Goal: Task Accomplishment & Management: Manage account settings

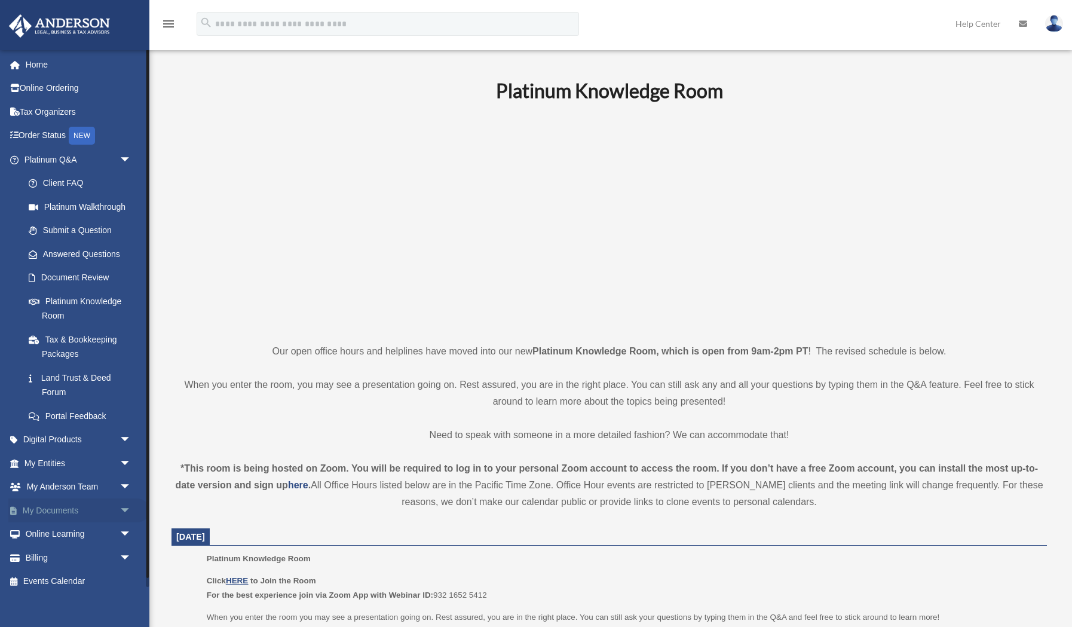
click at [100, 513] on link "My Documents arrow_drop_down" at bounding box center [78, 510] width 141 height 24
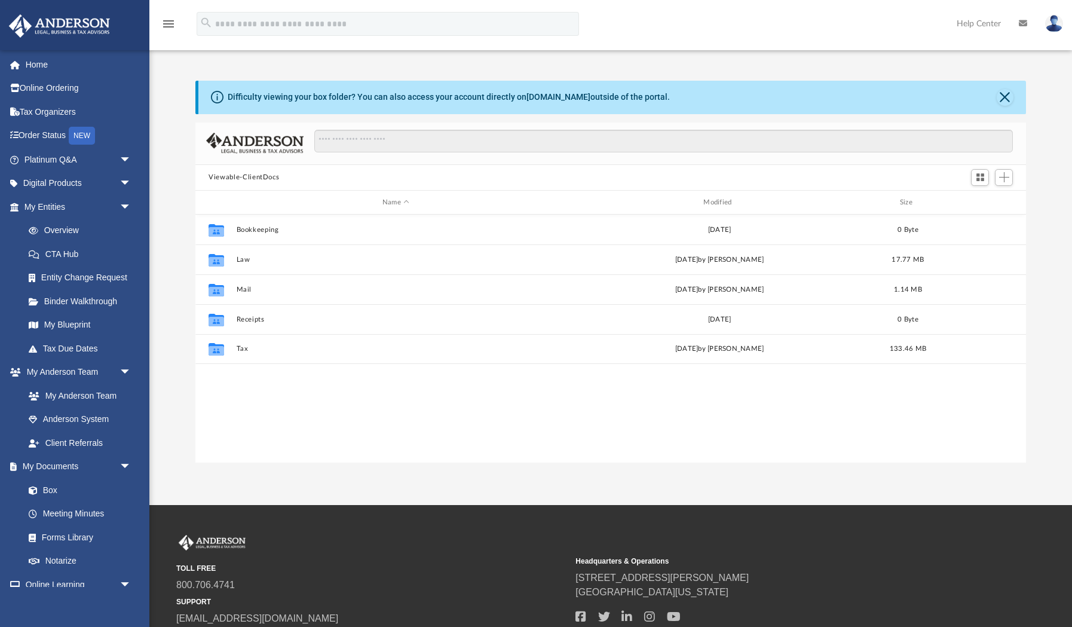
scroll to position [272, 830]
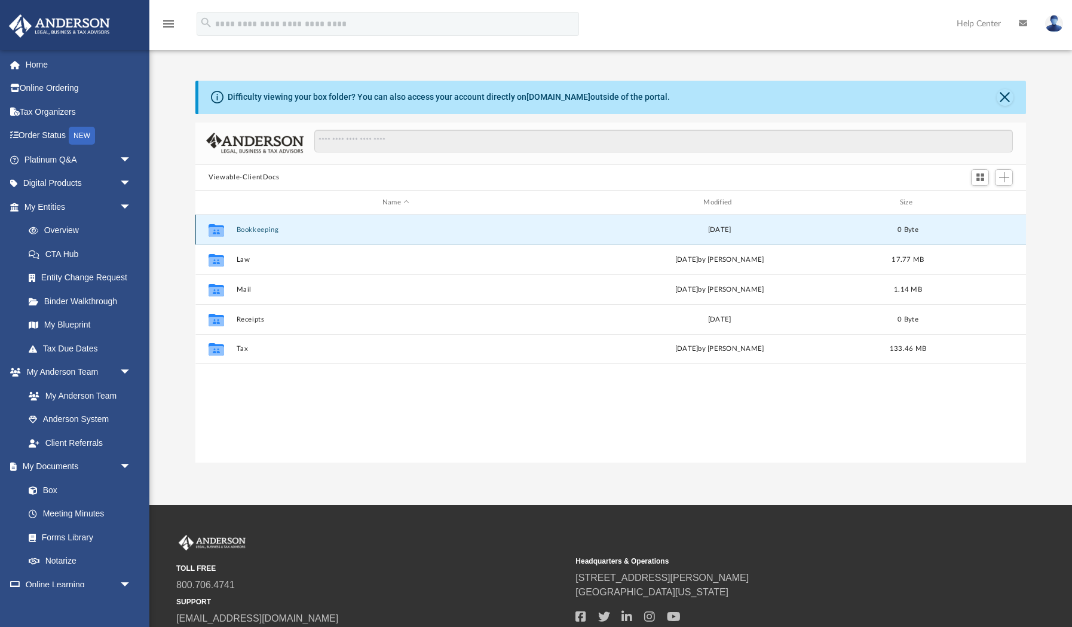
click at [268, 230] on button "Bookkeeping" at bounding box center [396, 230] width 319 height 8
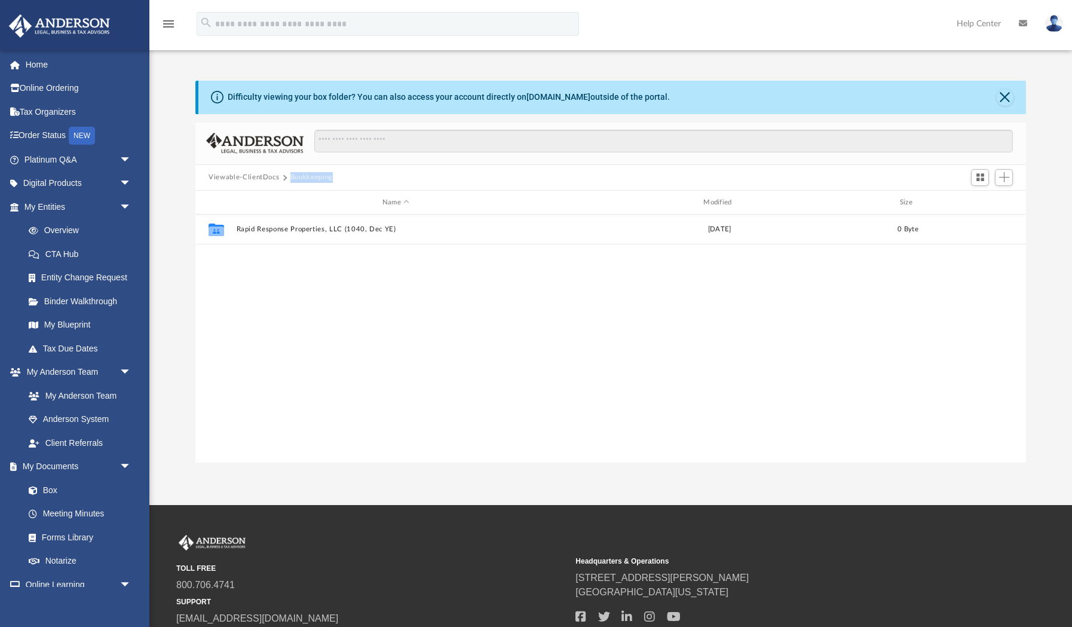
click at [268, 182] on button "Viewable-ClientDocs" at bounding box center [244, 177] width 71 height 11
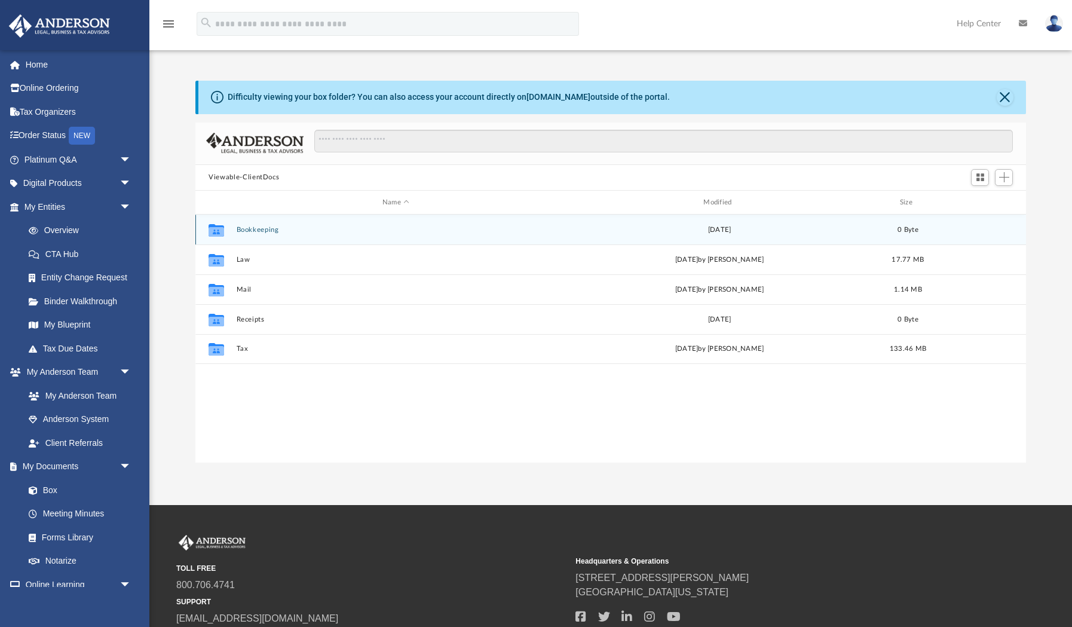
click at [227, 228] on div "Collaborated Folder" at bounding box center [216, 230] width 30 height 19
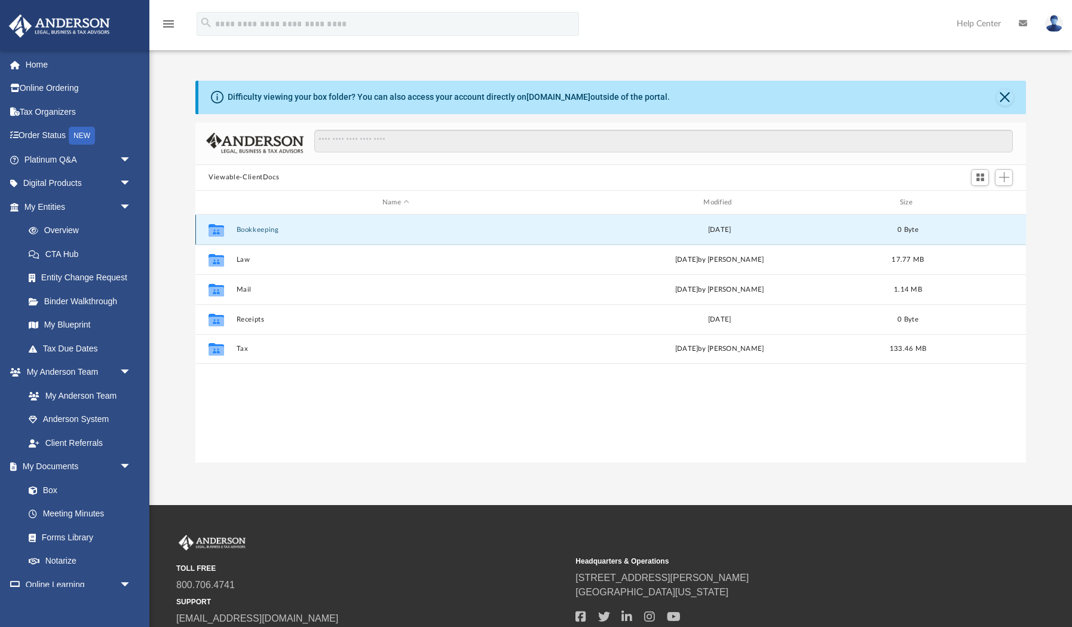
click at [256, 229] on button "Bookkeeping" at bounding box center [396, 230] width 319 height 8
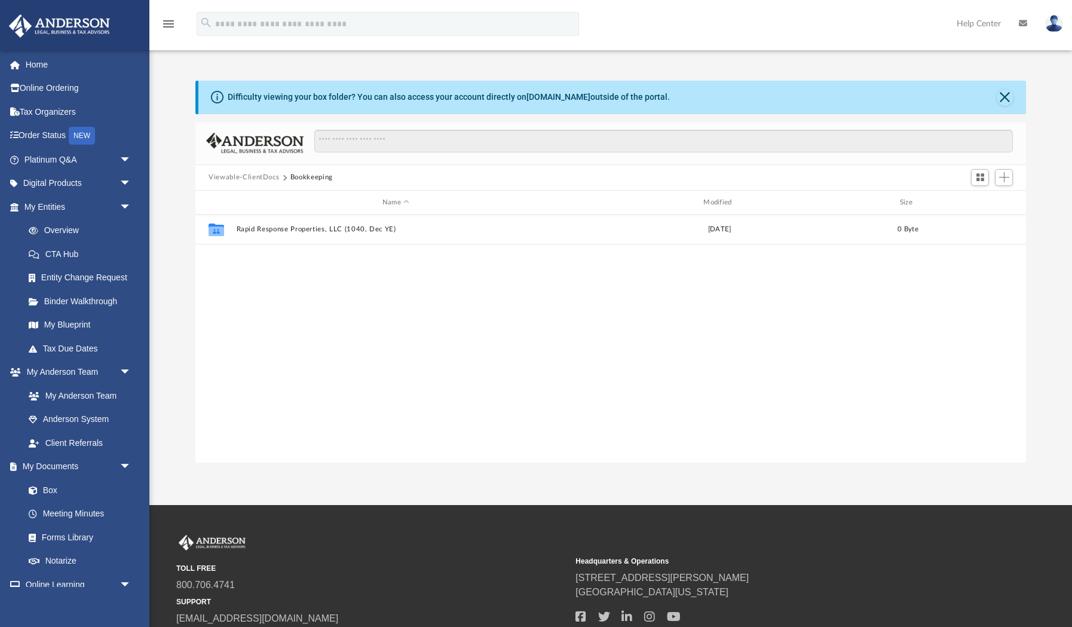
click at [285, 316] on div "Collaborated Folder Rapid Response Properties, LLC (1040, Dec YE) Tue Jan 14 20…" at bounding box center [610, 338] width 831 height 247
click at [978, 173] on span "Switch to Grid View" at bounding box center [980, 177] width 10 height 10
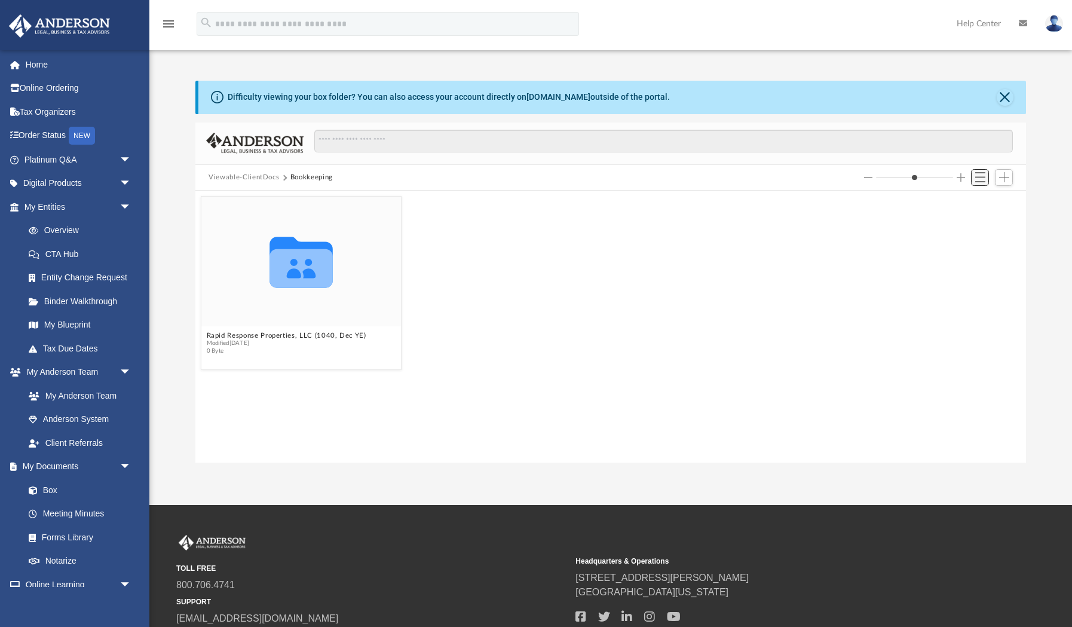
click at [978, 180] on span "Switch to List View" at bounding box center [980, 177] width 10 height 10
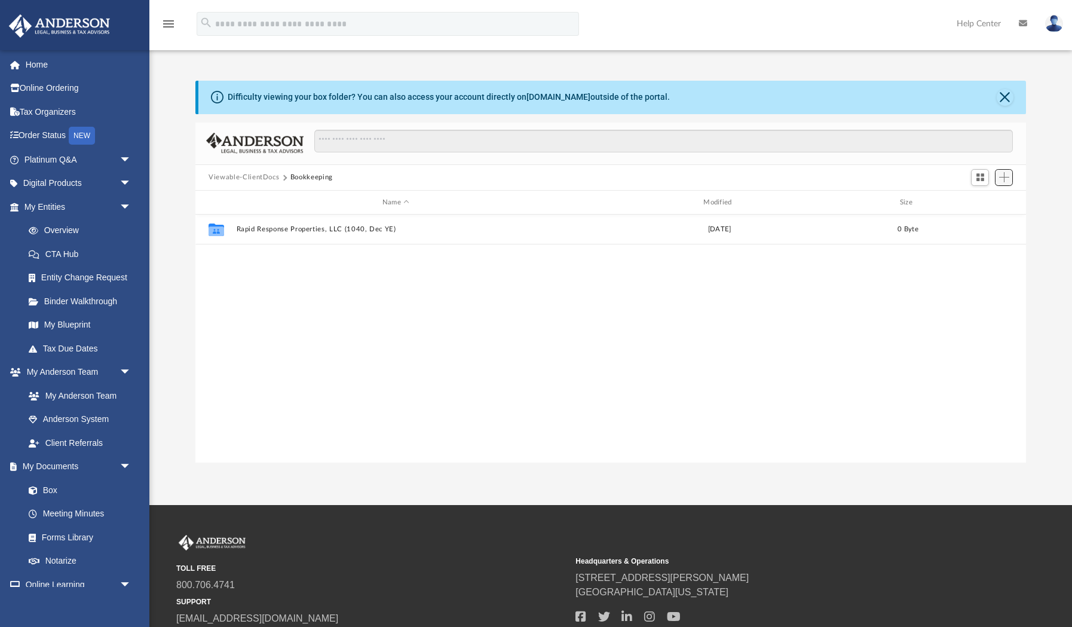
click at [1006, 179] on span "Add" at bounding box center [1004, 177] width 10 height 10
click at [988, 222] on li "New Folder" at bounding box center [987, 220] width 38 height 13
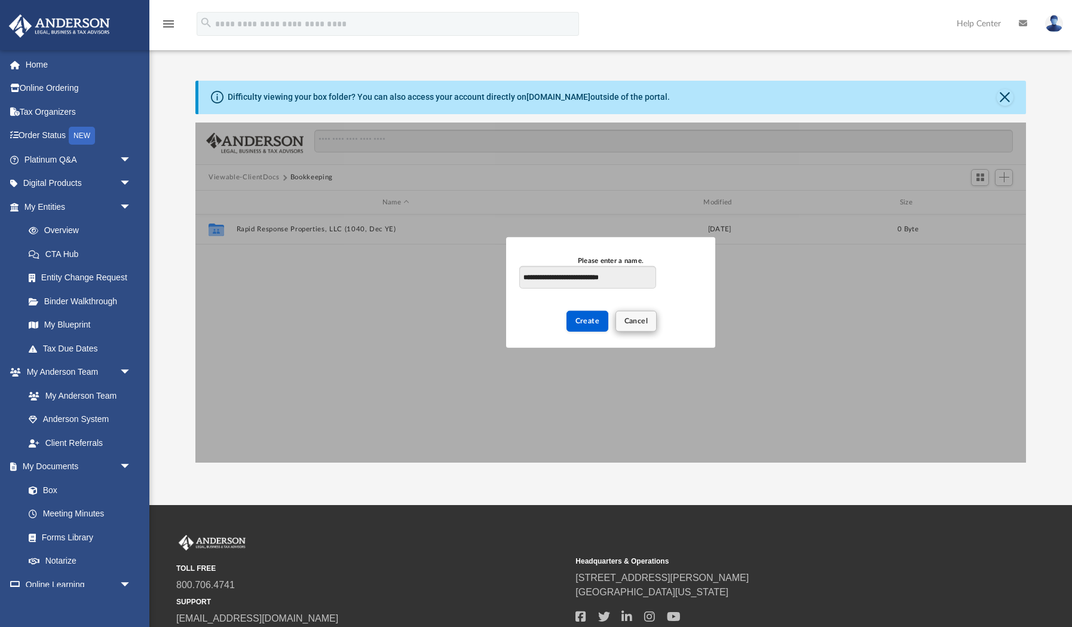
type input "**********"
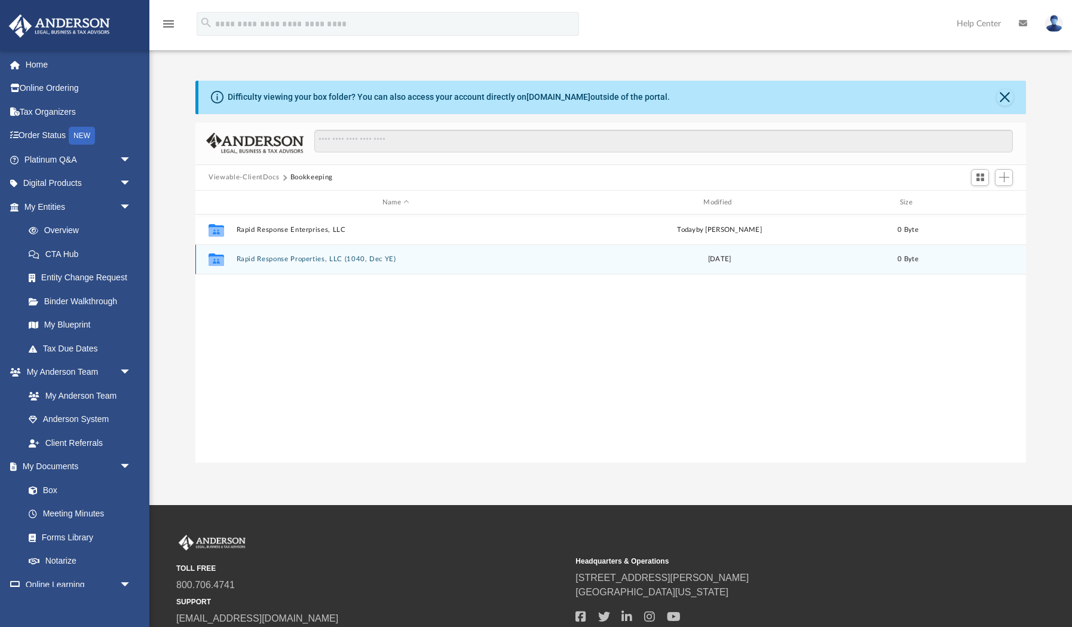
click at [284, 265] on div "Collaborated Folder Rapid Response Properties, LLC (1040, Dec YE) Tue Jan 14 20…" at bounding box center [610, 259] width 831 height 30
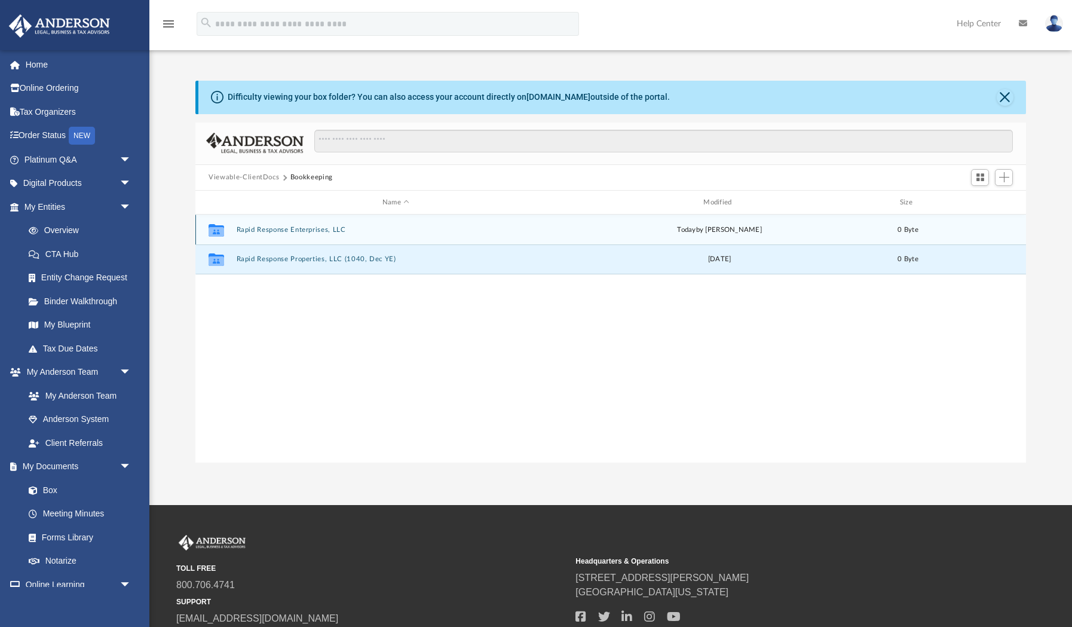
click at [287, 234] on div "Collaborated Folder Rapid Response Enterprises, LLC today by Juan Gonzalez 0 By…" at bounding box center [610, 230] width 831 height 30
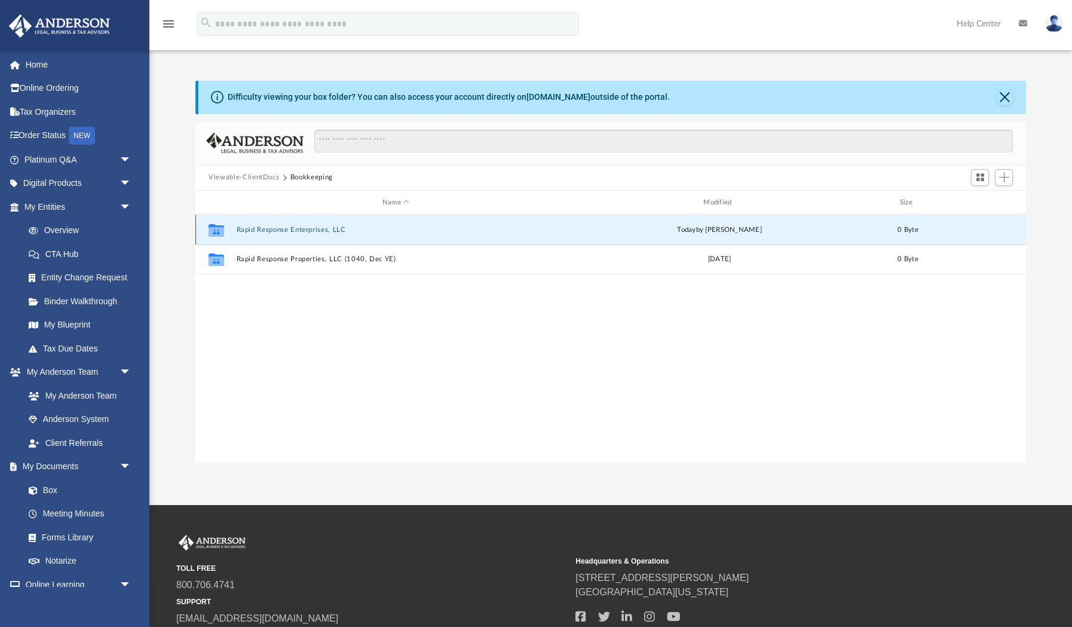
click at [287, 234] on div "Collaborated Folder Rapid Response Enterprises, LLC today by Juan Gonzalez 0 By…" at bounding box center [610, 230] width 831 height 30
click at [215, 234] on icon "grid" at bounding box center [217, 232] width 16 height 10
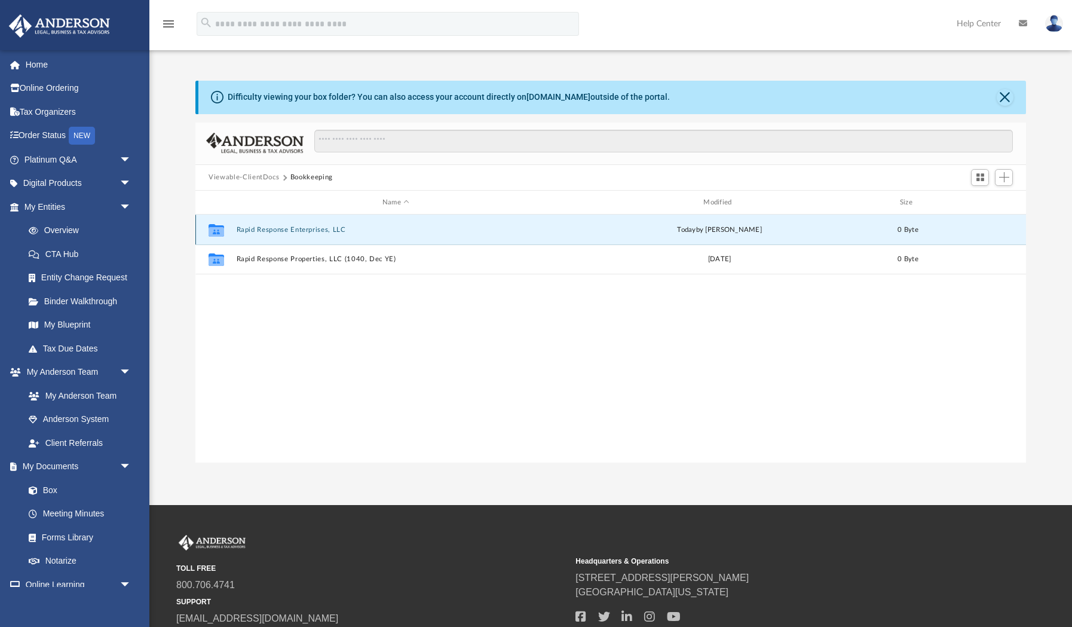
click at [219, 225] on icon "grid" at bounding box center [217, 230] width 16 height 13
click at [218, 234] on icon "grid" at bounding box center [217, 232] width 16 height 10
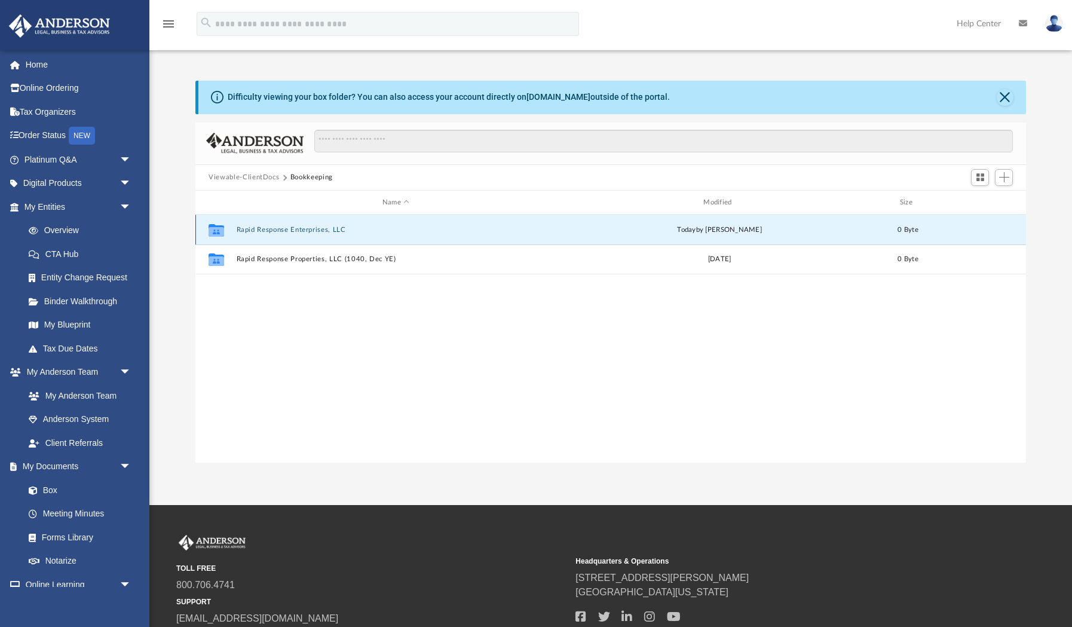
click at [464, 223] on div "Collaborated Folder Rapid Response Enterprises, LLC today by Juan Gonzalez 0 By…" at bounding box center [610, 230] width 831 height 30
click at [1002, 181] on span "Add" at bounding box center [1004, 177] width 10 height 10
click at [991, 201] on li "Upload" at bounding box center [987, 201] width 38 height 13
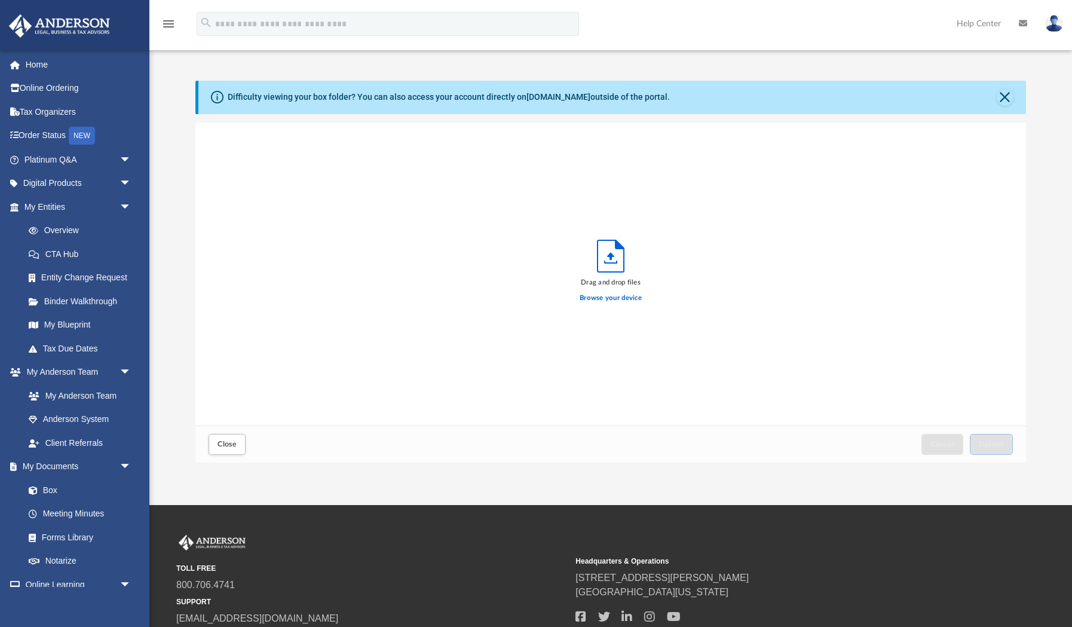
scroll to position [303, 830]
click at [599, 301] on label "Browse your device" at bounding box center [611, 298] width 62 height 11
click at [0, 0] on input "Browse your device" at bounding box center [0, 0] width 0 height 0
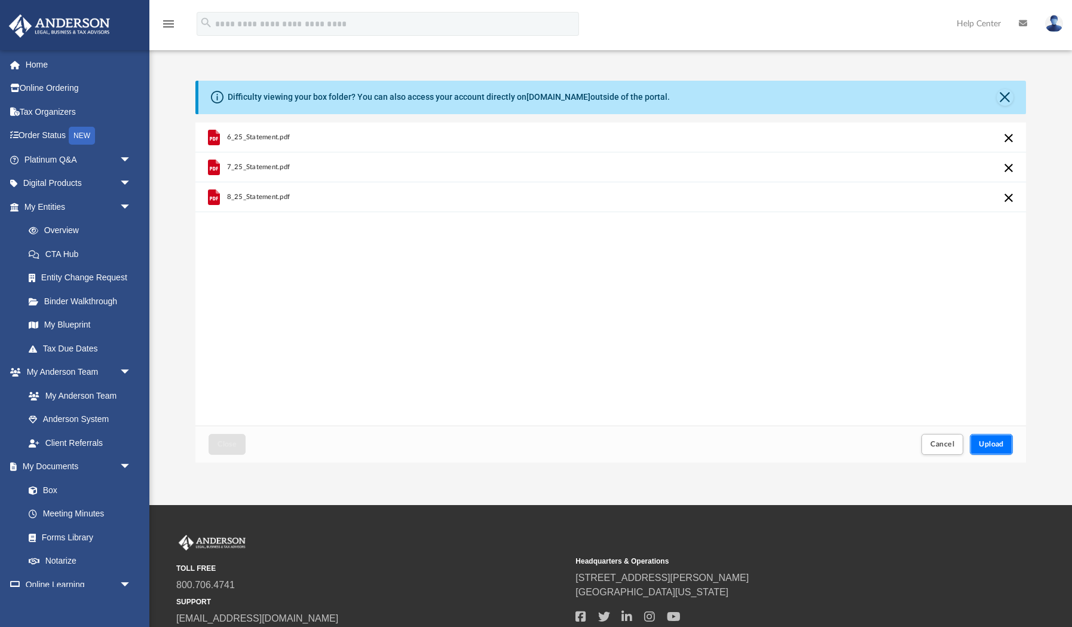
click at [999, 448] on span "Upload" at bounding box center [991, 443] width 25 height 7
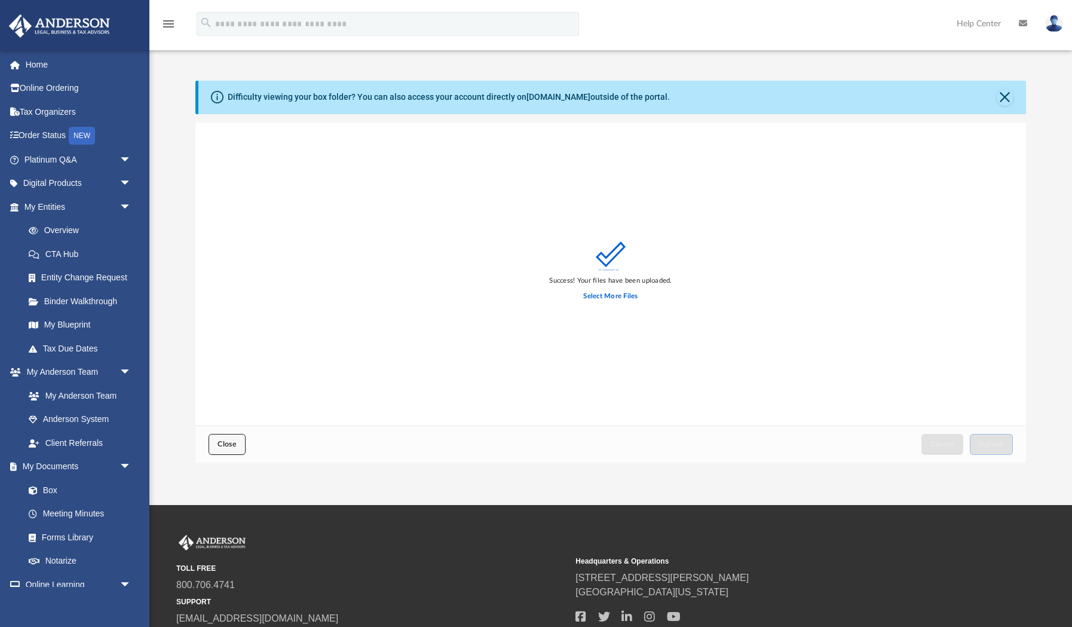
click at [222, 445] on span "Close" at bounding box center [227, 443] width 19 height 7
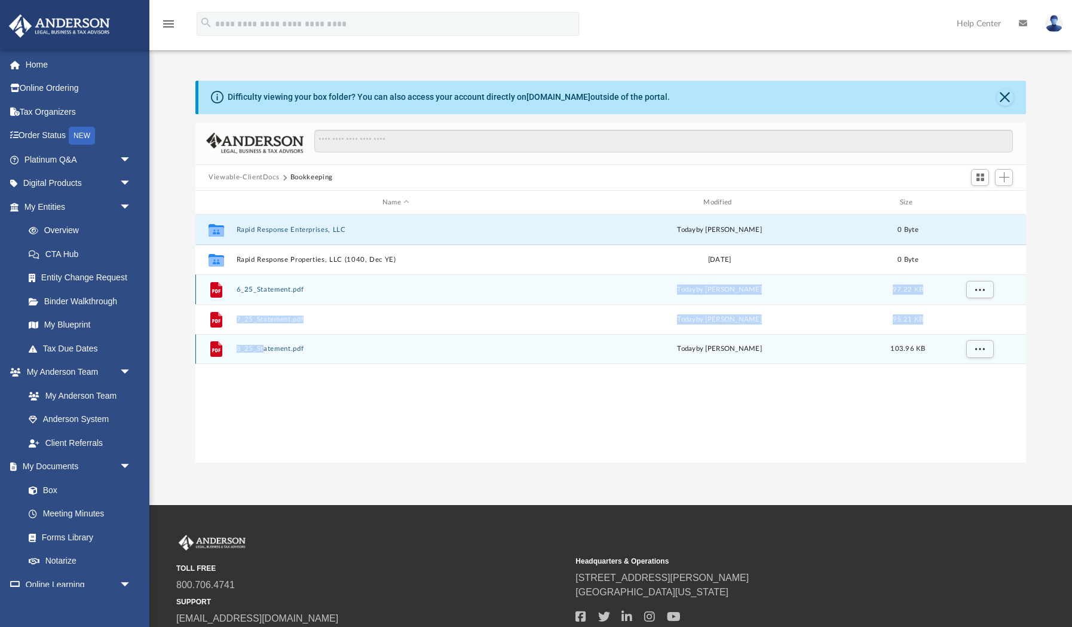
drag, startPoint x: 274, startPoint y: 301, endPoint x: 264, endPoint y: 350, distance: 50.0
click at [264, 350] on div "Collaborated Folder Rapid Response Enterprises, LLC today by Juan Gonzalez 0 By…" at bounding box center [610, 289] width 831 height 149
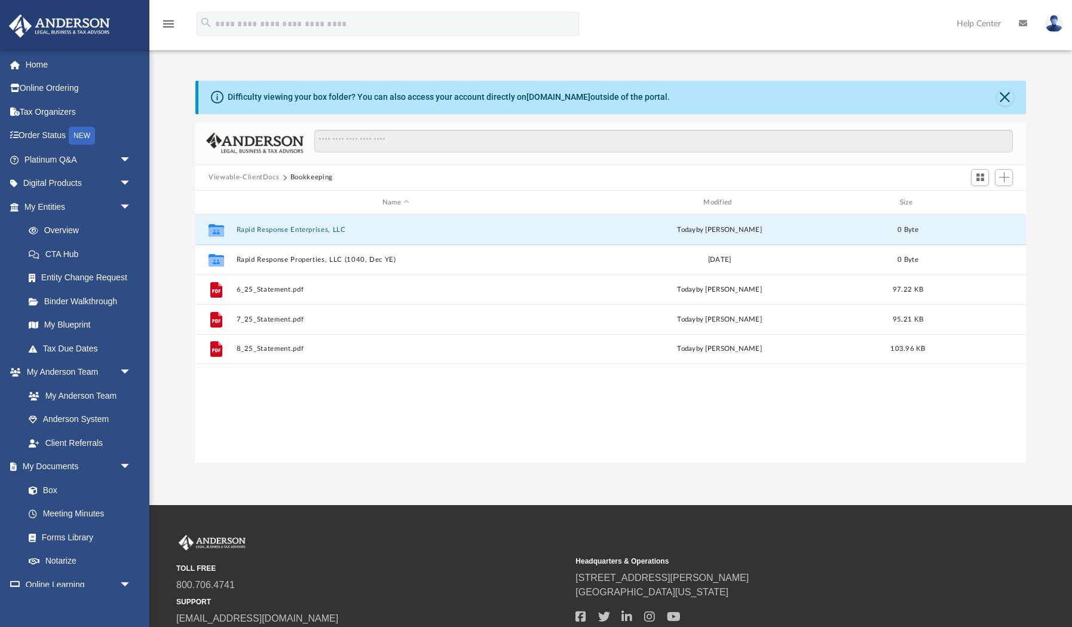
click at [244, 393] on div "Collaborated Folder Rapid Response Enterprises, LLC today by Juan Gonzalez 0 By…" at bounding box center [610, 338] width 831 height 247
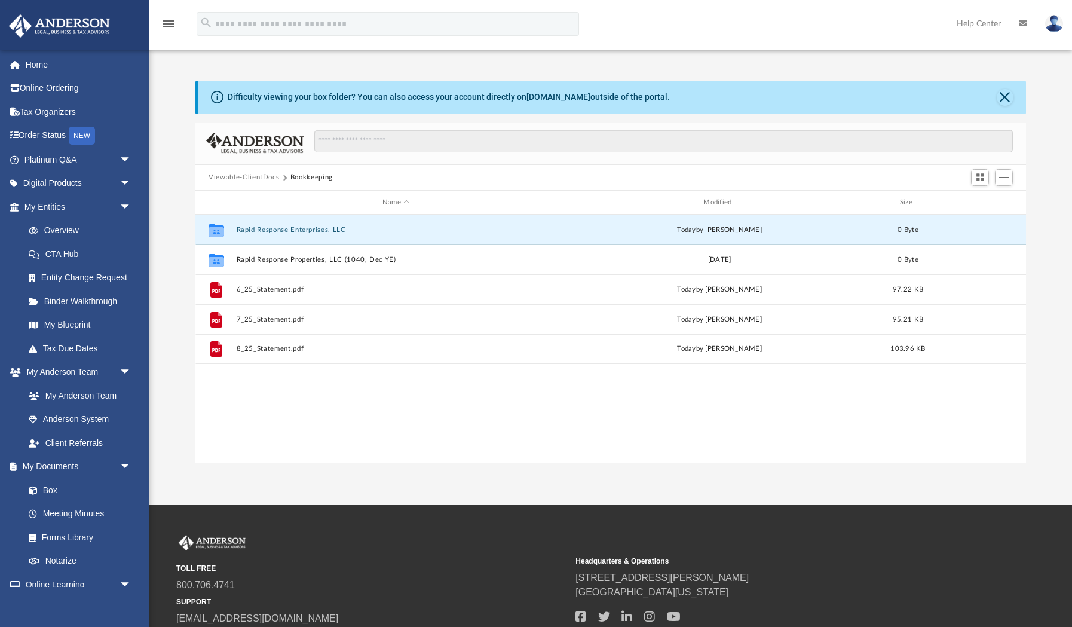
click at [363, 409] on div "Collaborated Folder Rapid Response Enterprises, LLC today by Juan Gonzalez 0 By…" at bounding box center [610, 338] width 831 height 247
click at [1006, 94] on button "Close" at bounding box center [1005, 97] width 17 height 17
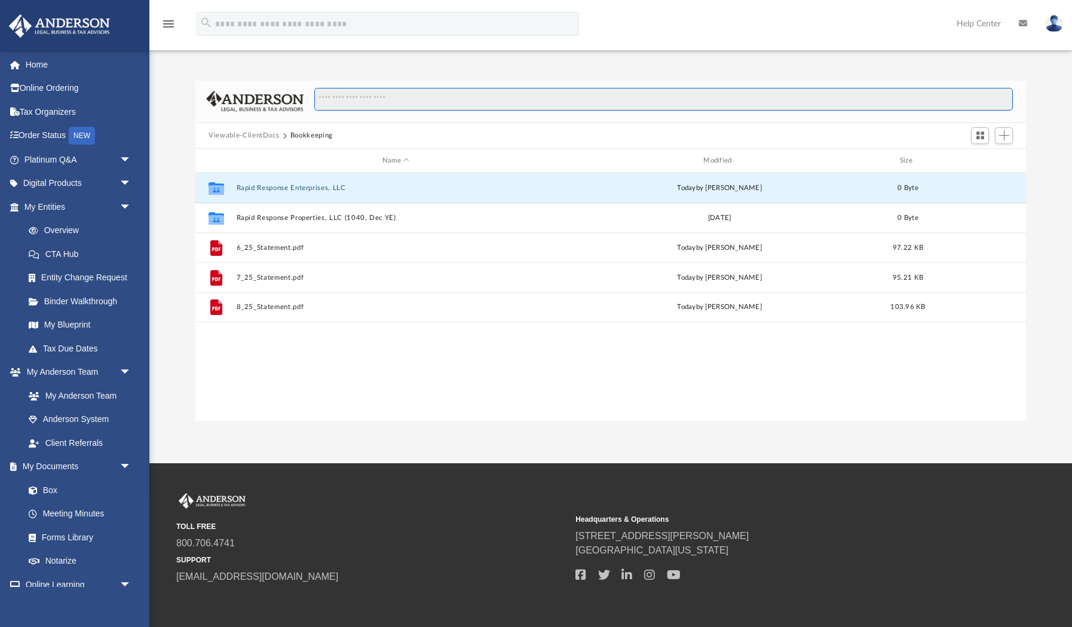
click at [610, 105] on input "Search files and folders" at bounding box center [663, 99] width 699 height 23
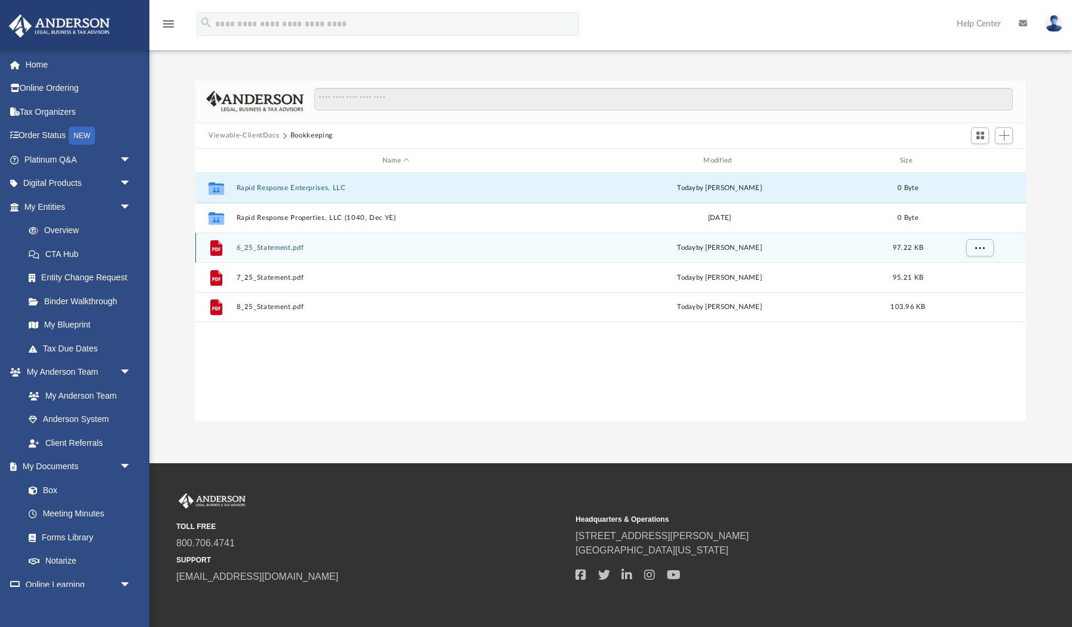
click at [253, 252] on div "File 6_25_Statement.pdf today by Juan Gonzalez 97.22 KB" at bounding box center [610, 247] width 831 height 30
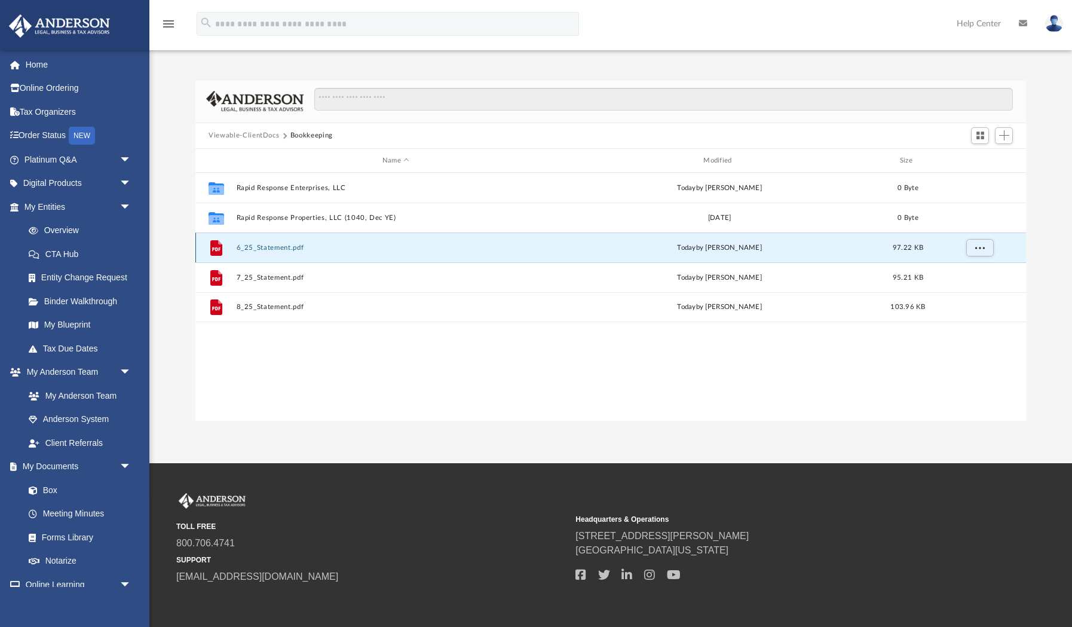
click at [340, 246] on button "6_25_Statement.pdf" at bounding box center [396, 248] width 319 height 8
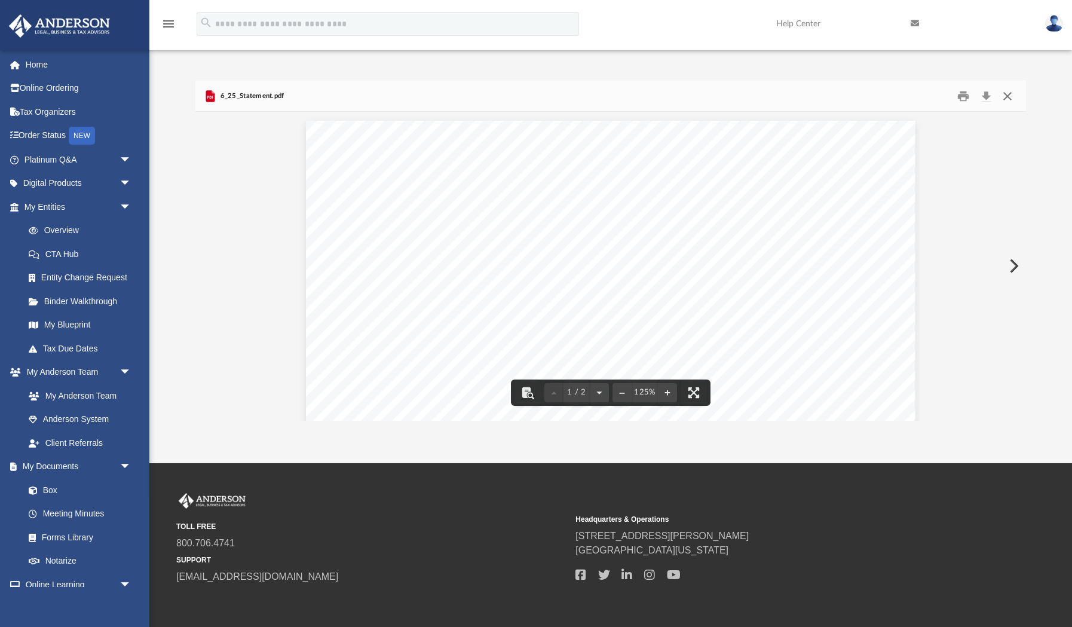
click at [1008, 100] on button "Close" at bounding box center [1007, 96] width 22 height 19
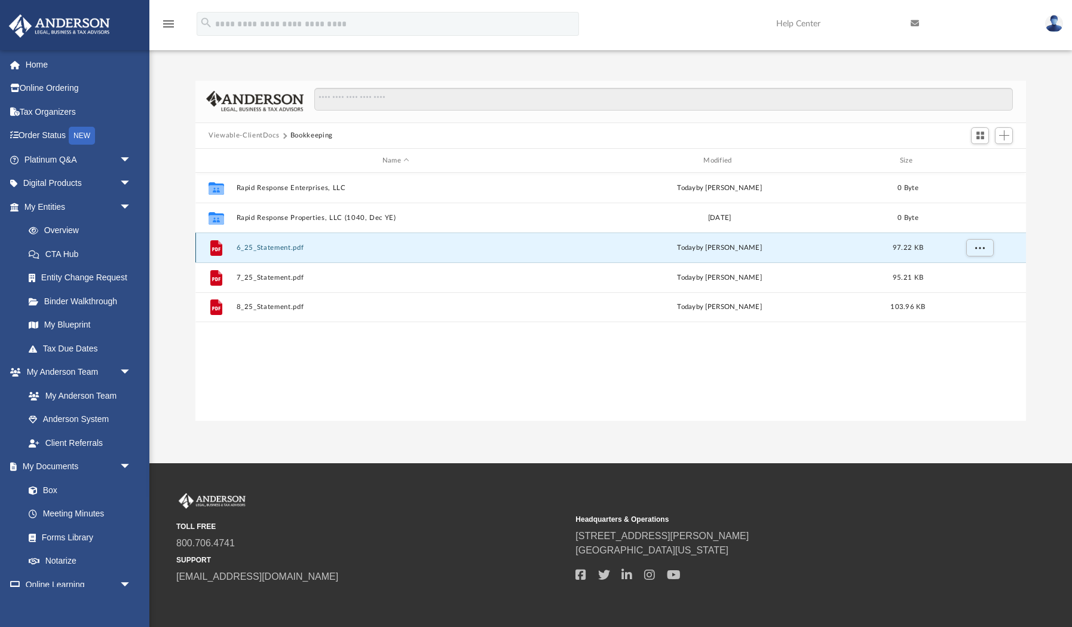
drag, startPoint x: 218, startPoint y: 246, endPoint x: 213, endPoint y: 255, distance: 9.4
click at [213, 255] on icon "grid" at bounding box center [216, 248] width 12 height 16
click at [980, 246] on span "More options" at bounding box center [980, 247] width 10 height 7
click at [808, 252] on div "today by Juan Gonzalez" at bounding box center [720, 248] width 319 height 11
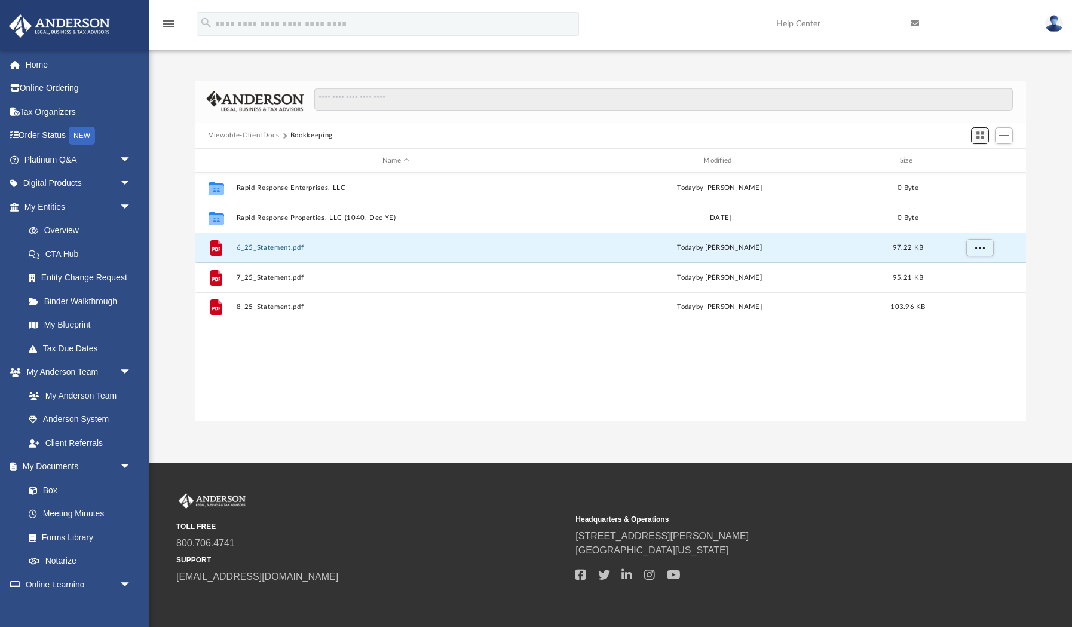
click at [982, 137] on span "Switch to Grid View" at bounding box center [980, 135] width 10 height 10
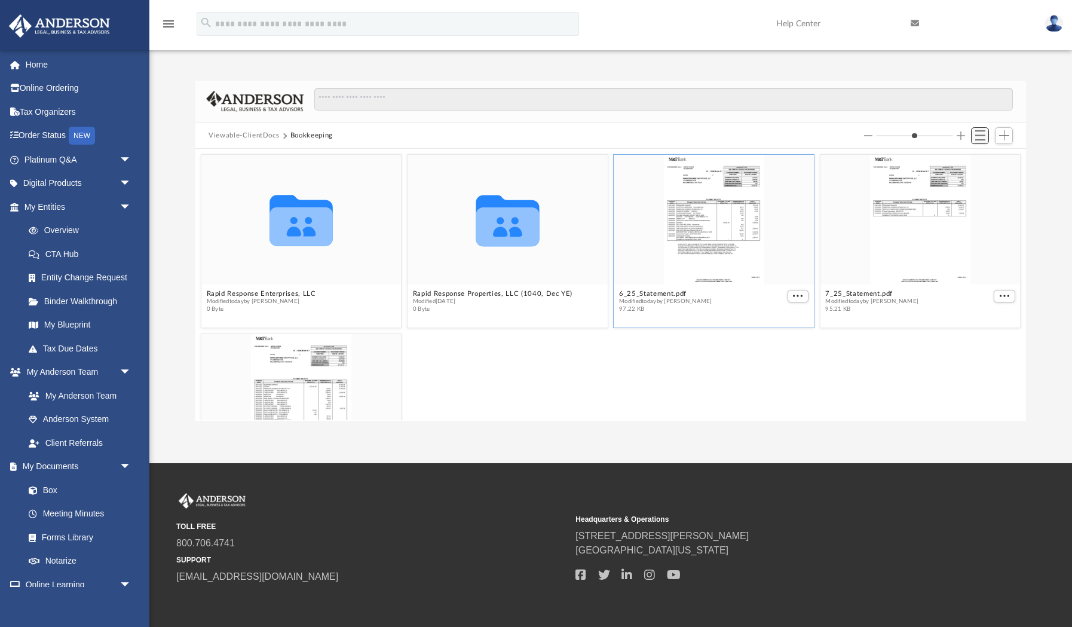
scroll to position [272, 830]
drag, startPoint x: 750, startPoint y: 299, endPoint x: 638, endPoint y: 299, distance: 111.8
click at [638, 299] on figcaption "6_25_Statement.pdf Modified today by Juan Gonzalez 97.22 KB" at bounding box center [714, 302] width 200 height 32
click at [646, 207] on div "grid" at bounding box center [714, 220] width 200 height 130
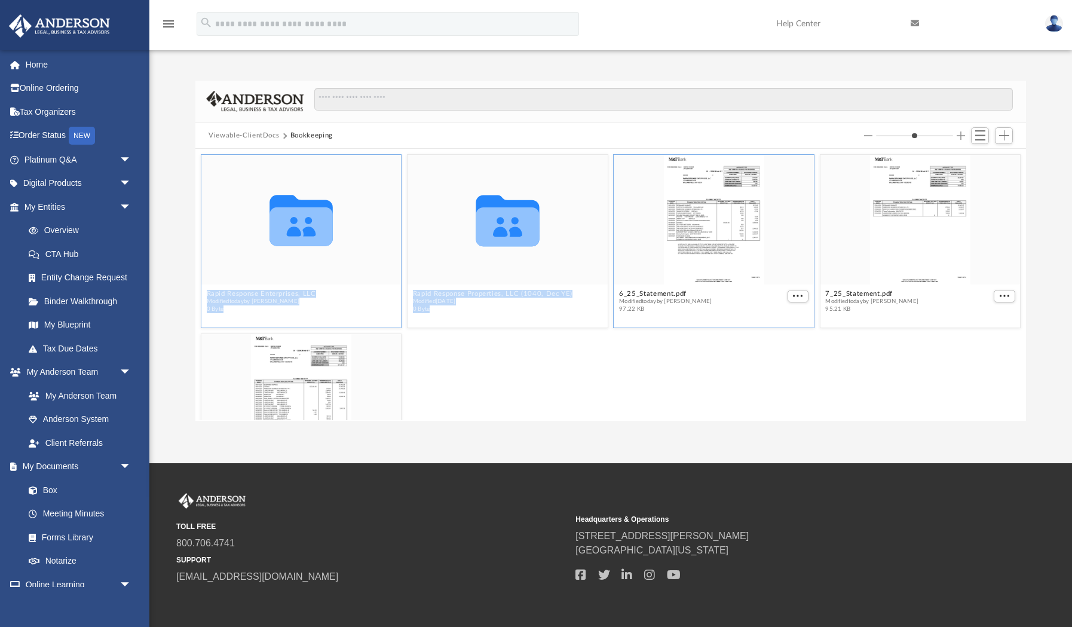
drag, startPoint x: 646, startPoint y: 207, endPoint x: 360, endPoint y: 221, distance: 286.0
click at [360, 221] on div "Collaborated Folder Rapid Response Enterprises, LLC Modified today by Juan Gonz…" at bounding box center [610, 240] width 825 height 179
click at [808, 212] on div "grid" at bounding box center [714, 220] width 200 height 130
click at [763, 388] on div "8_25_Statement.pdf Modified today by Juan Gonzalez 103.96 KB" at bounding box center [610, 419] width 825 height 179
click at [80, 486] on link "Box" at bounding box center [83, 490] width 133 height 24
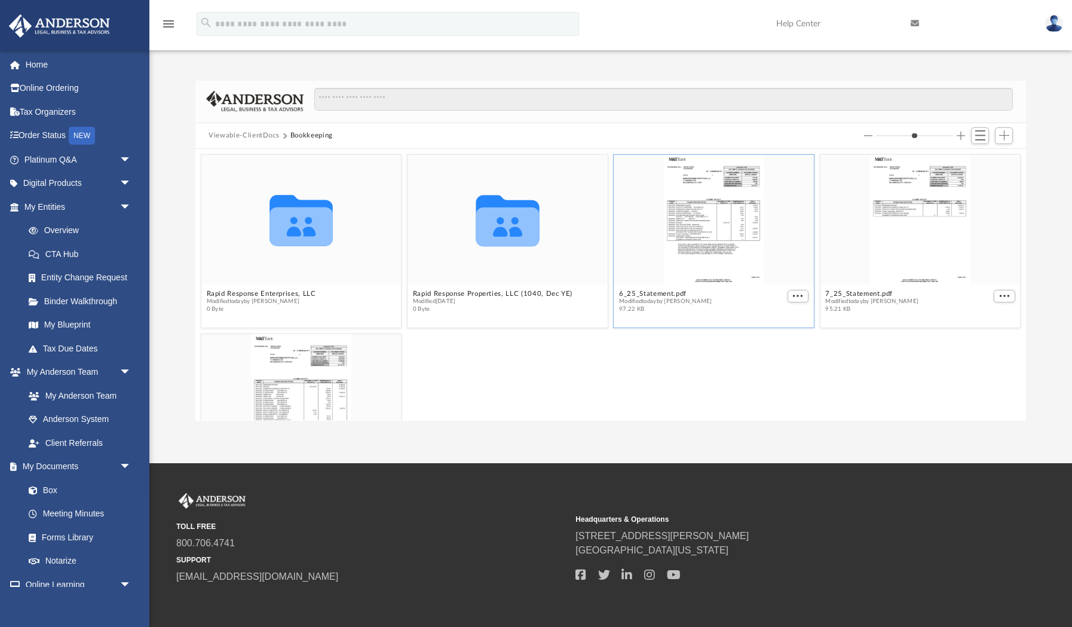
click at [254, 132] on button "Viewable-ClientDocs" at bounding box center [244, 135] width 71 height 11
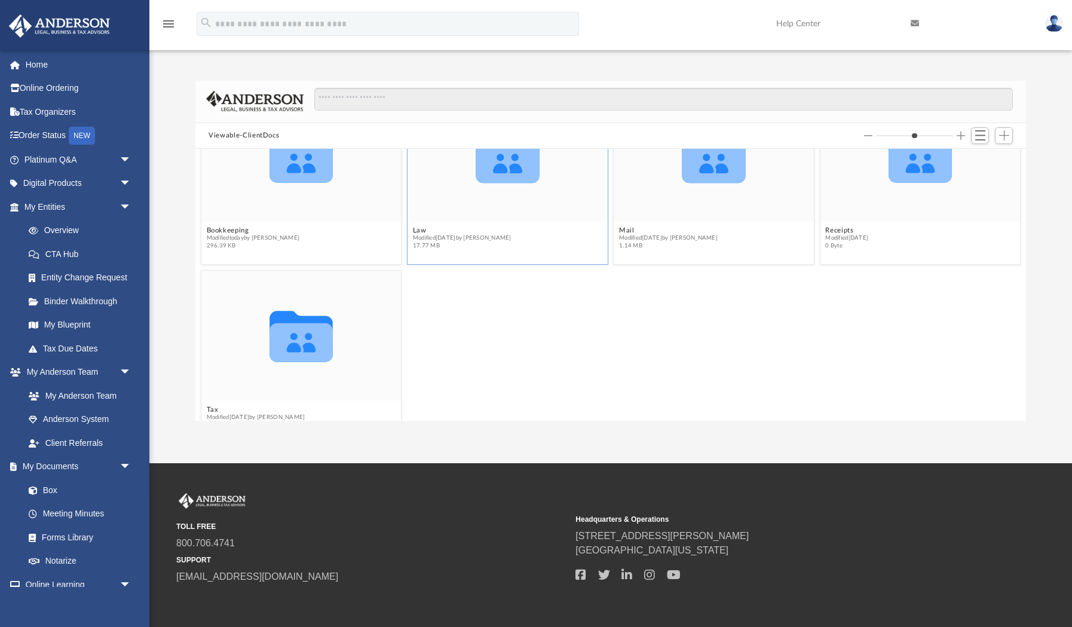
scroll to position [93, 0]
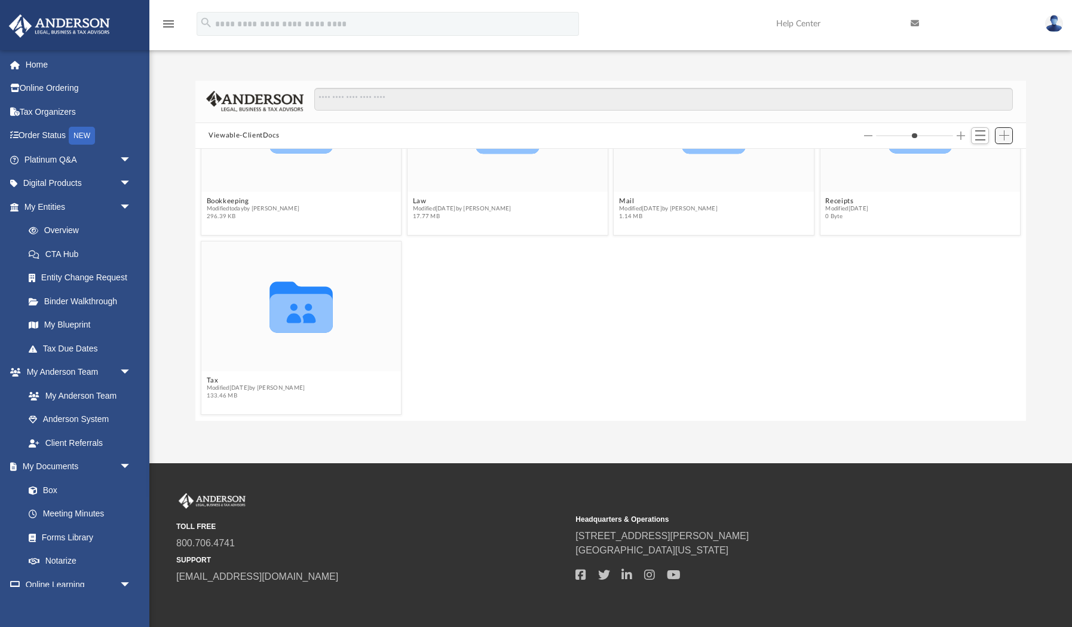
click at [1006, 131] on span "Add" at bounding box center [1004, 135] width 10 height 10
click at [986, 164] on li "Upload" at bounding box center [987, 160] width 38 height 13
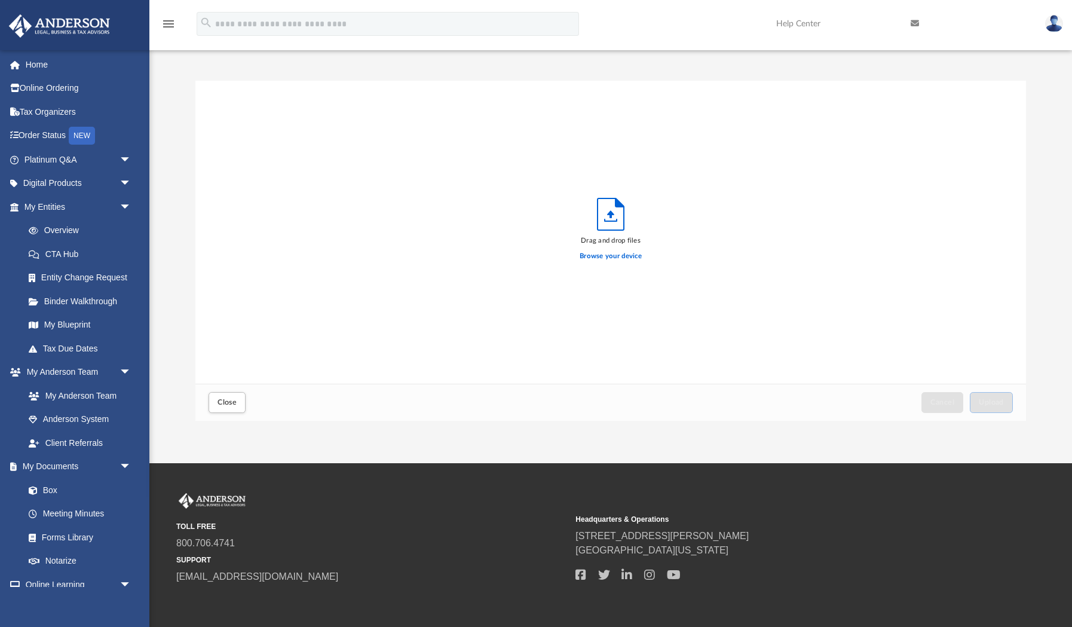
scroll to position [303, 830]
click at [621, 258] on label "Browse your device" at bounding box center [611, 256] width 62 height 11
click at [0, 0] on input "Browse your device" at bounding box center [0, 0] width 0 height 0
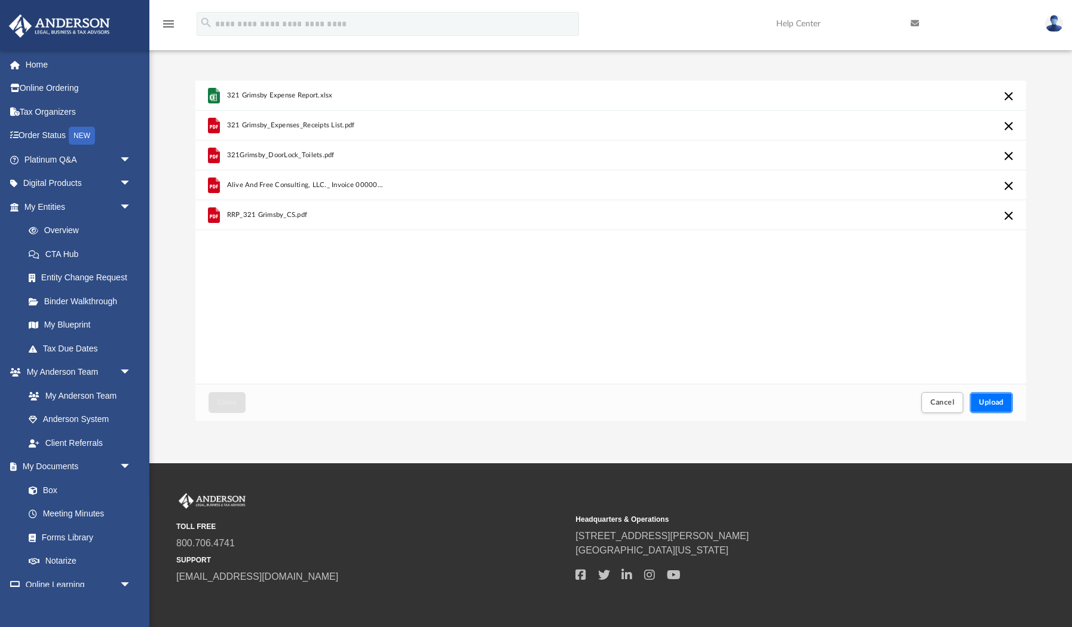
click at [986, 402] on span "Upload" at bounding box center [991, 402] width 25 height 7
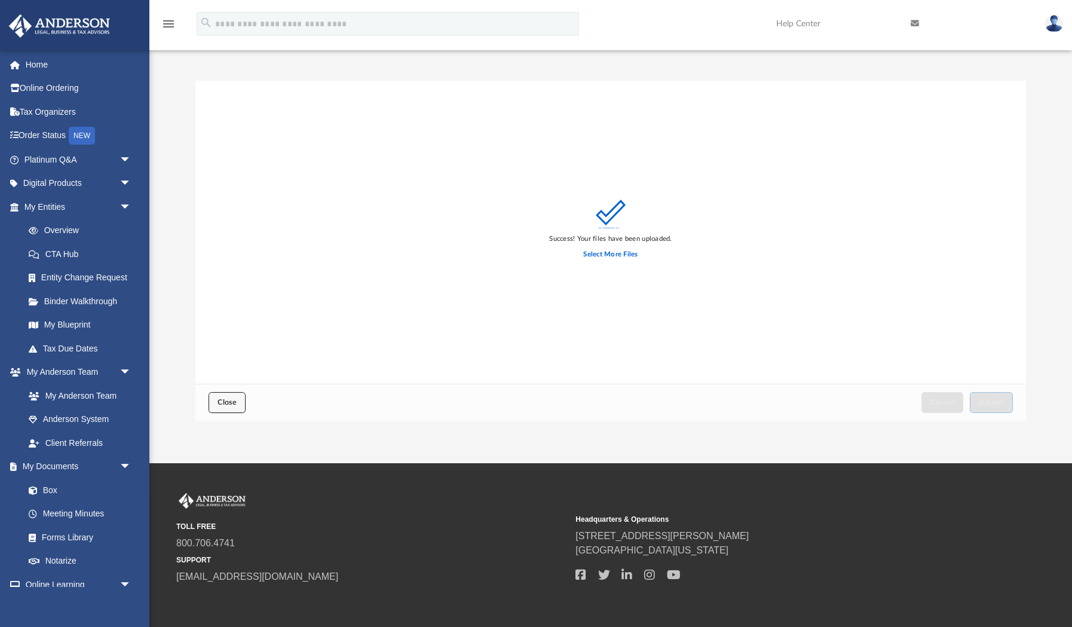
click at [229, 403] on span "Close" at bounding box center [227, 402] width 19 height 7
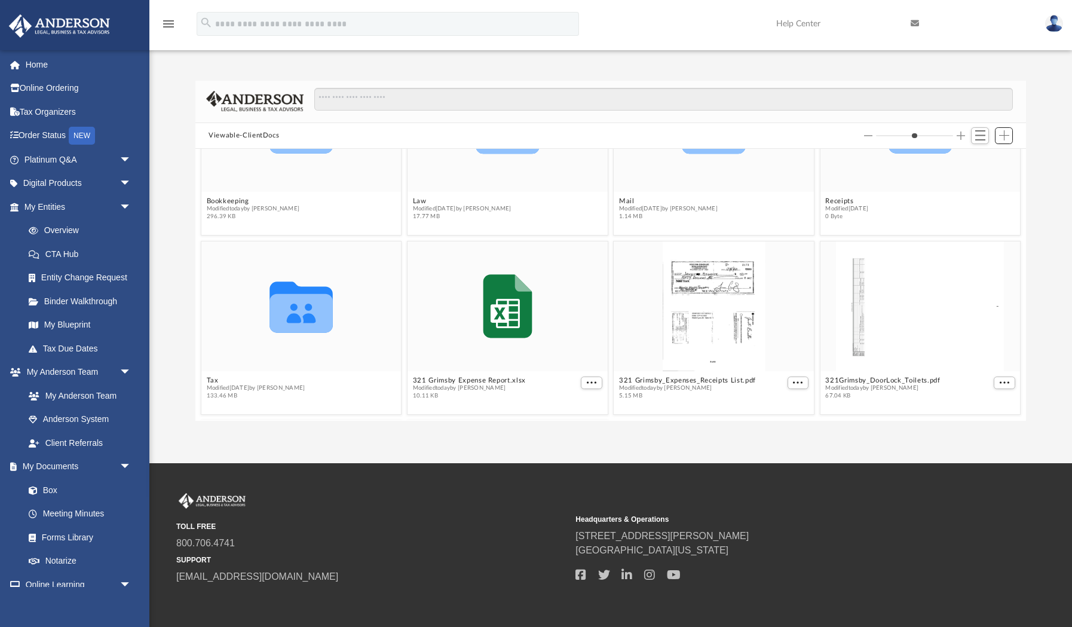
scroll to position [0, 0]
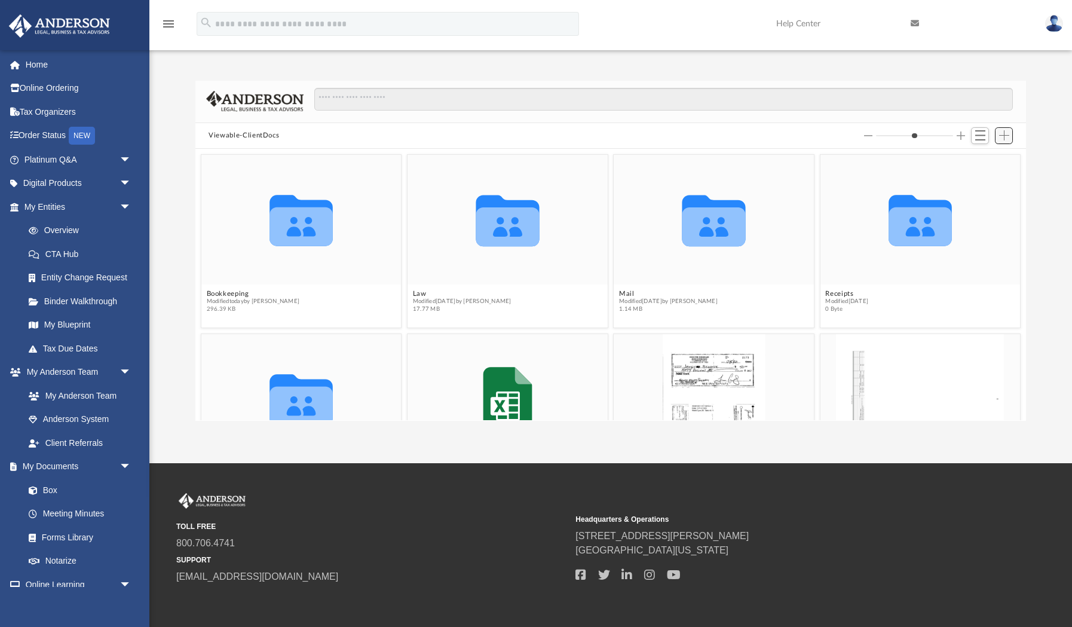
click at [1005, 134] on span "Add" at bounding box center [1004, 135] width 10 height 10
click at [984, 160] on li "Upload" at bounding box center [987, 160] width 38 height 13
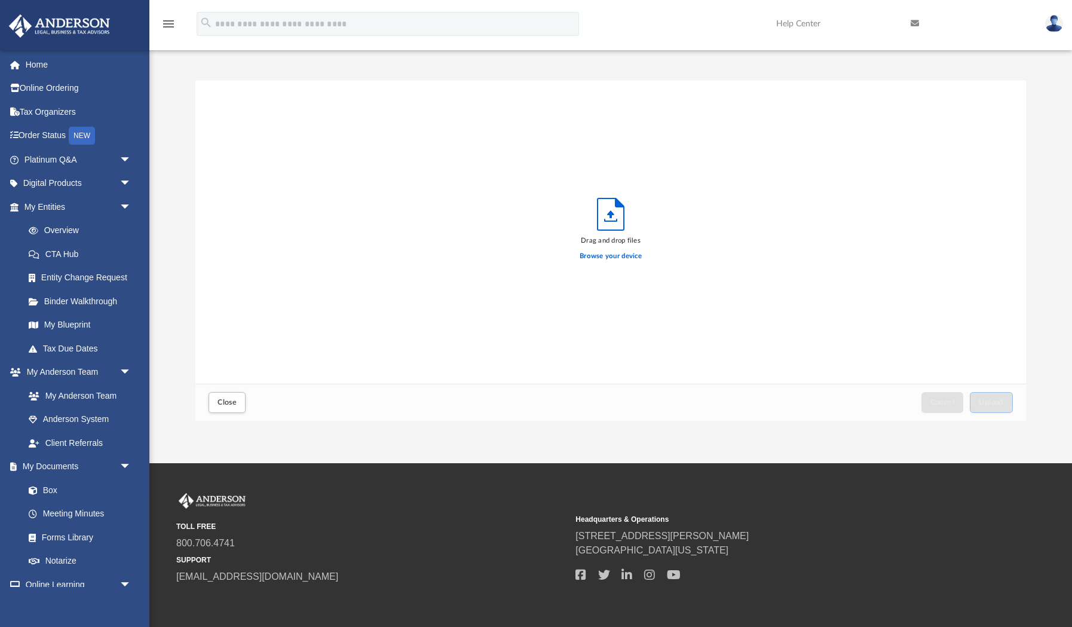
scroll to position [303, 830]
click at [620, 258] on label "Browse your device" at bounding box center [611, 256] width 62 height 11
click at [0, 0] on input "Browse your device" at bounding box center [0, 0] width 0 height 0
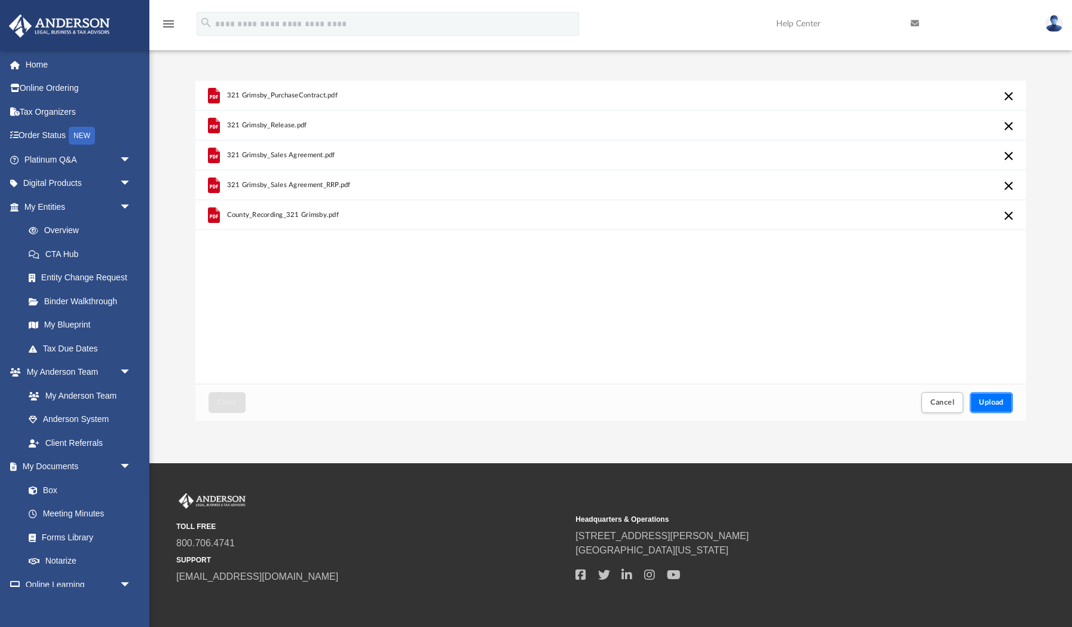
click at [991, 406] on span "Upload" at bounding box center [991, 402] width 25 height 7
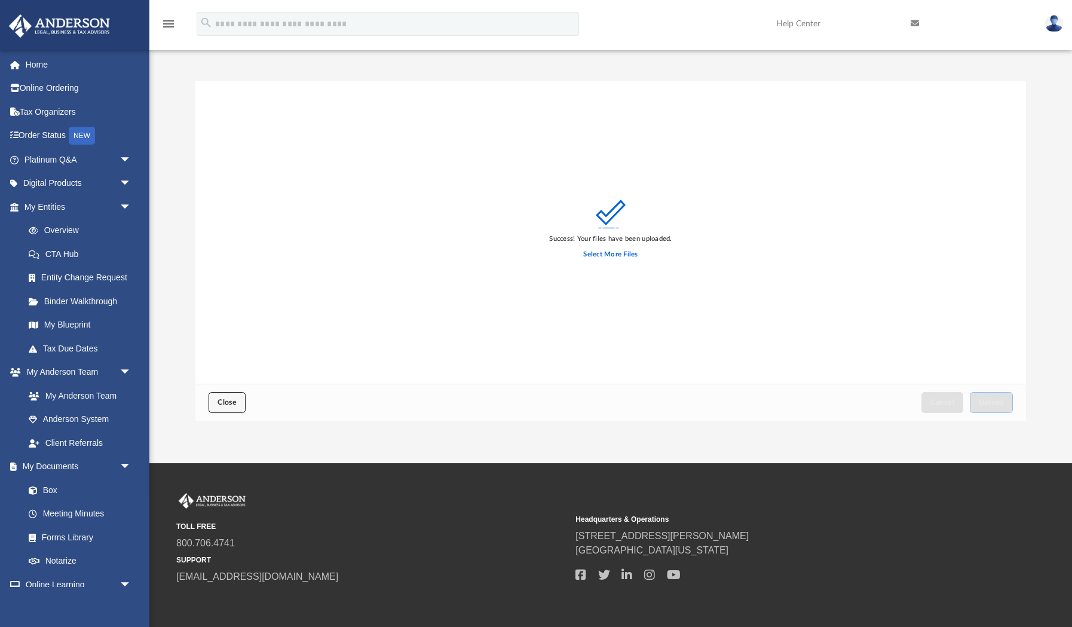
click at [242, 399] on button "Close" at bounding box center [227, 402] width 37 height 21
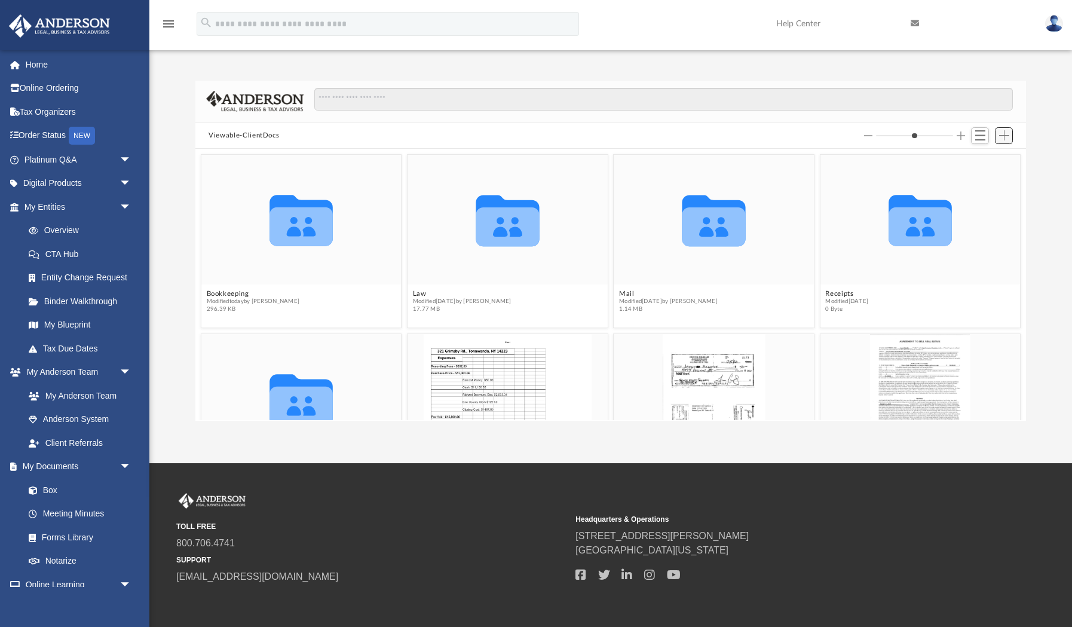
click at [1008, 137] on span "Add" at bounding box center [1004, 135] width 10 height 10
click at [978, 161] on li "Upload" at bounding box center [987, 160] width 38 height 13
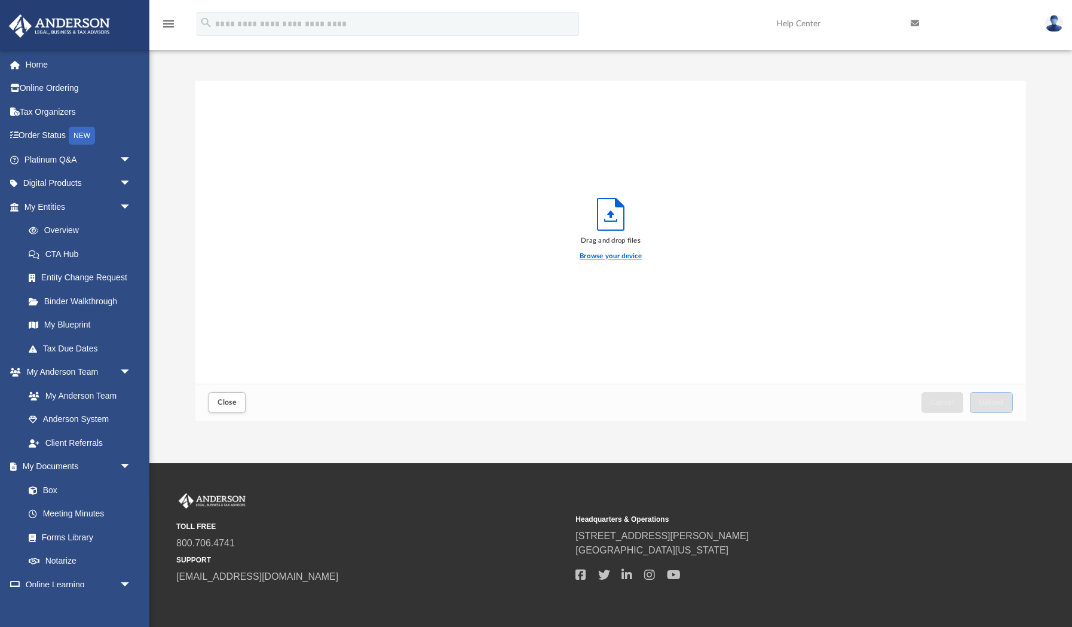
click at [599, 258] on label "Browse your device" at bounding box center [611, 256] width 62 height 11
click at [0, 0] on input "Browse your device" at bounding box center [0, 0] width 0 height 0
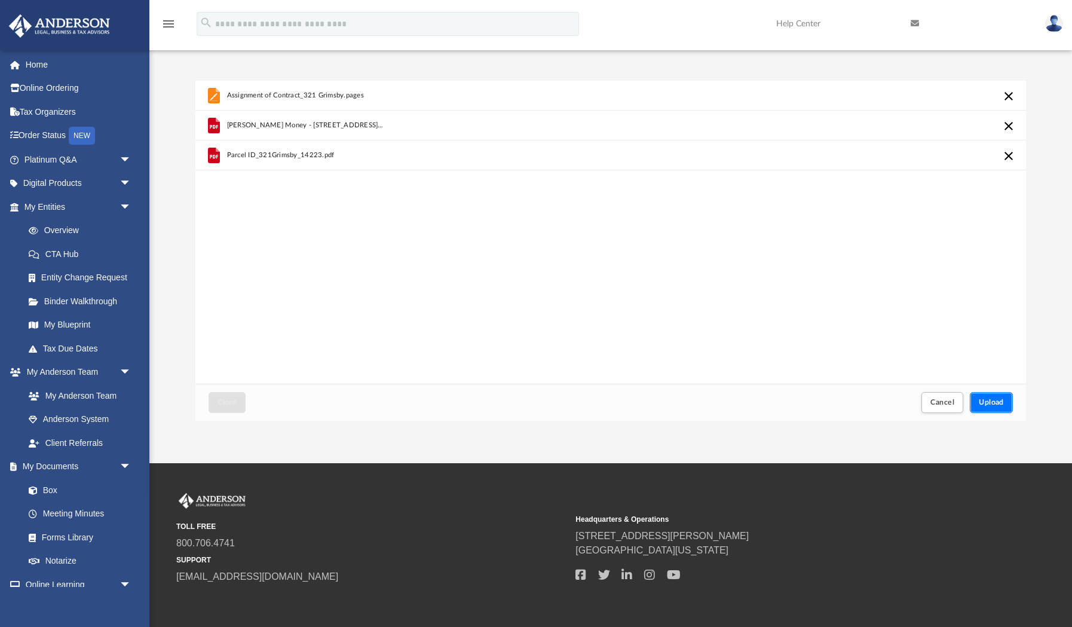
click at [992, 402] on span "Upload" at bounding box center [991, 402] width 25 height 7
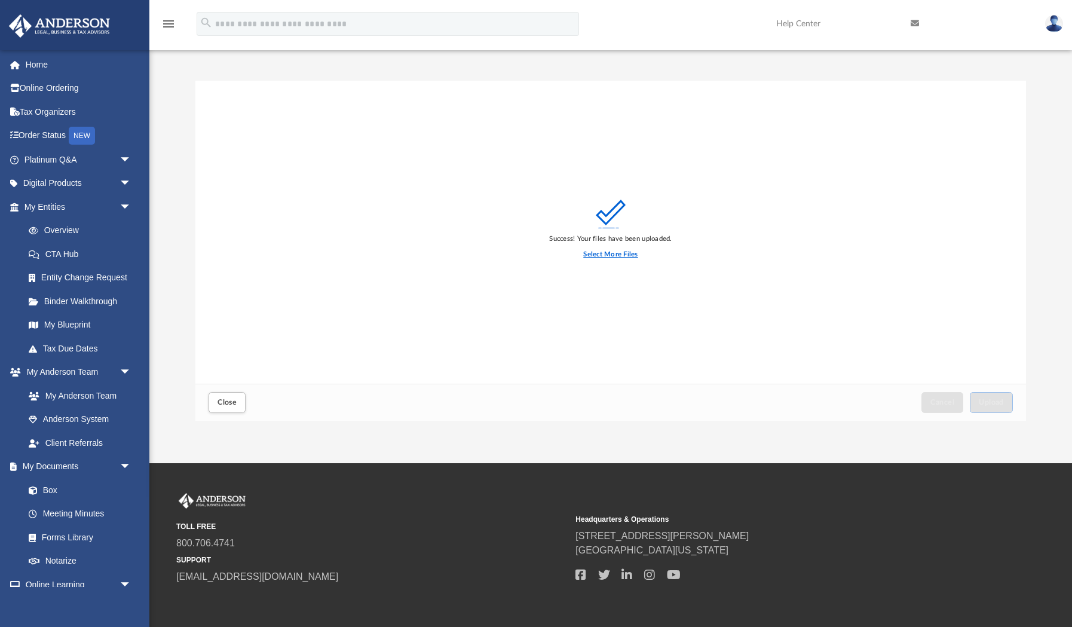
click at [620, 254] on label "Select More Files" at bounding box center [610, 254] width 54 height 11
click at [0, 0] on input "Select More Files" at bounding box center [0, 0] width 0 height 0
click at [1002, 401] on span "Upload" at bounding box center [991, 402] width 25 height 7
click at [227, 396] on button "Close" at bounding box center [227, 402] width 37 height 21
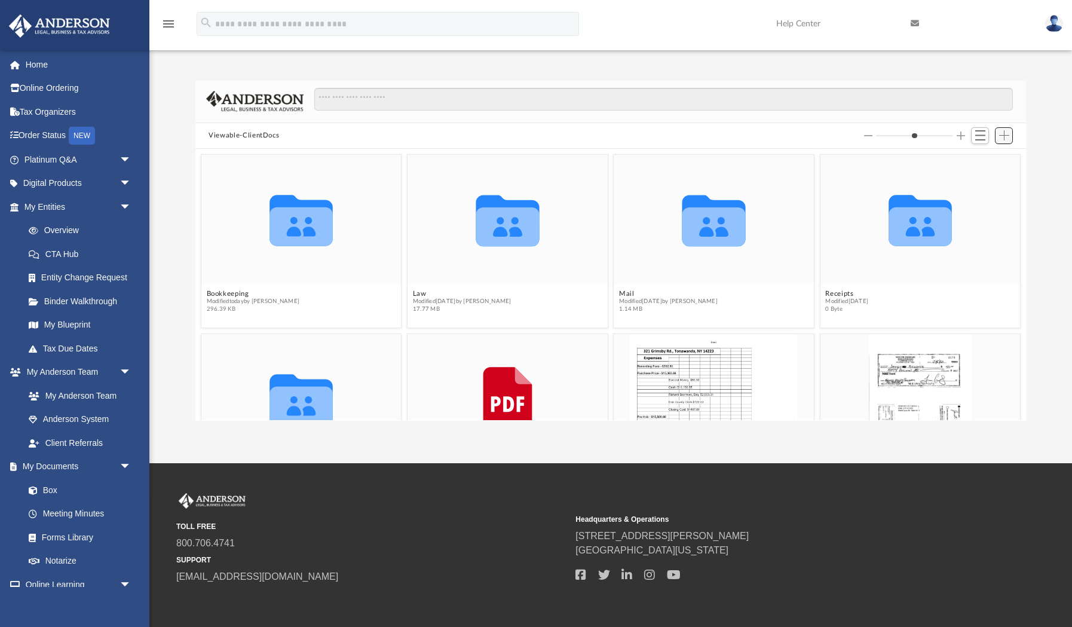
click at [1001, 136] on span "Add" at bounding box center [1004, 135] width 10 height 10
click at [983, 161] on li "Upload" at bounding box center [987, 160] width 38 height 13
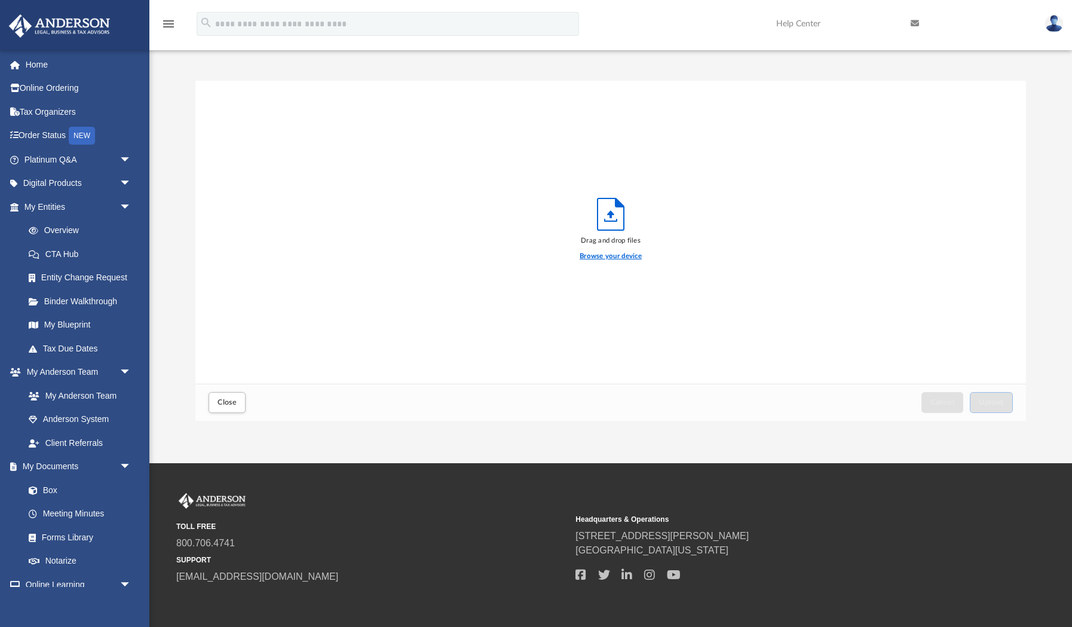
click at [615, 261] on label "Browse your device" at bounding box center [611, 256] width 62 height 11
click at [0, 0] on input "Browse your device" at bounding box center [0, 0] width 0 height 0
click at [987, 402] on span "Upload" at bounding box center [991, 402] width 25 height 7
click at [625, 255] on label "Select More Files" at bounding box center [610, 254] width 54 height 11
click at [0, 0] on input "Select More Files" at bounding box center [0, 0] width 0 height 0
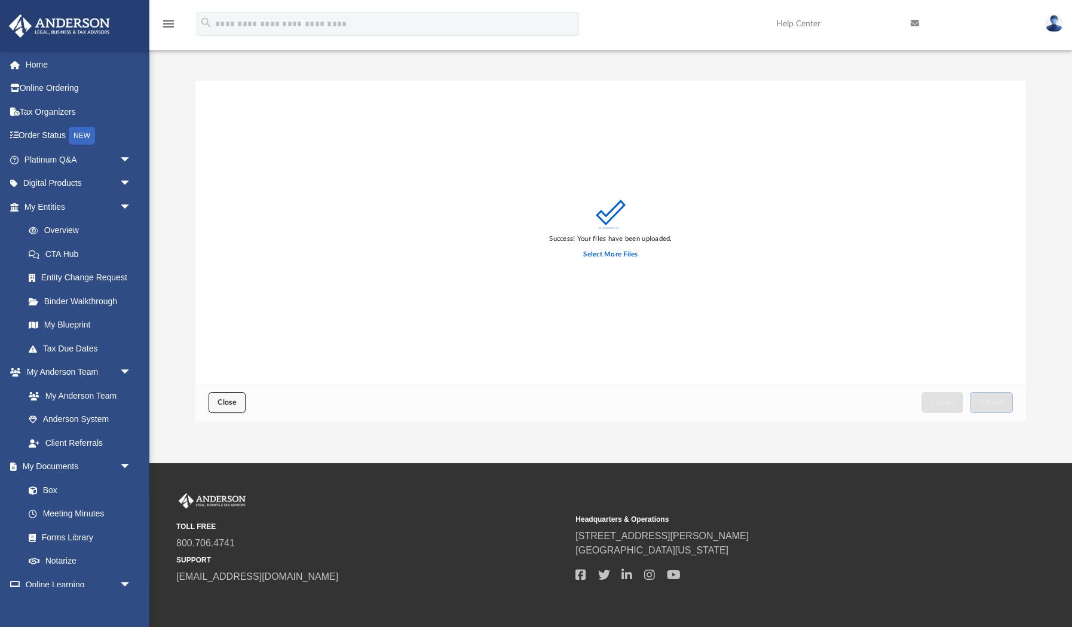
click at [235, 406] on span "Close" at bounding box center [227, 402] width 19 height 7
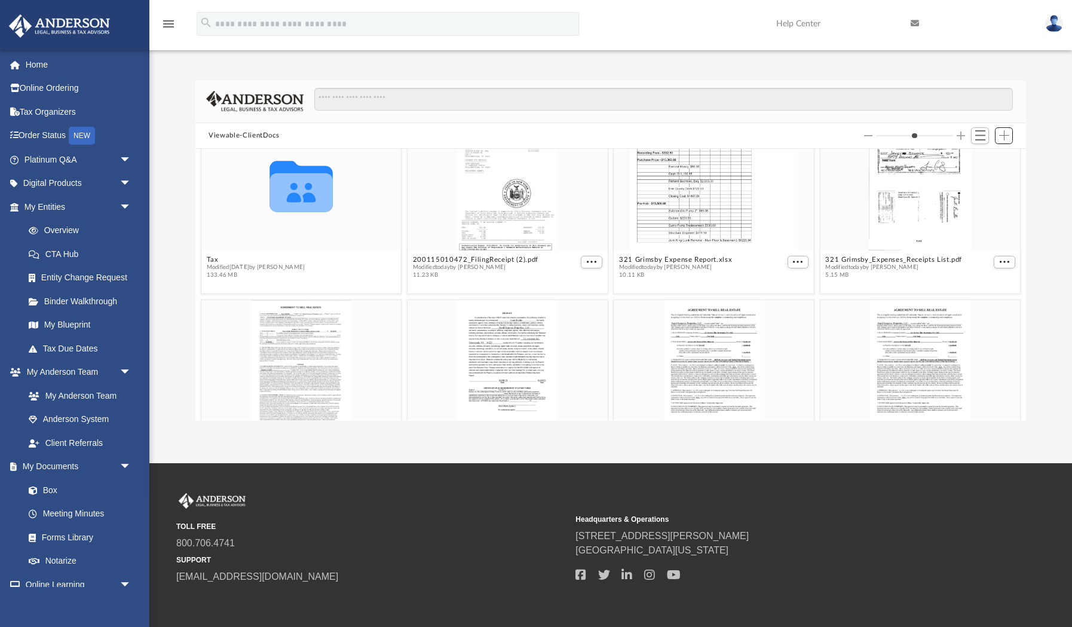
scroll to position [127, 0]
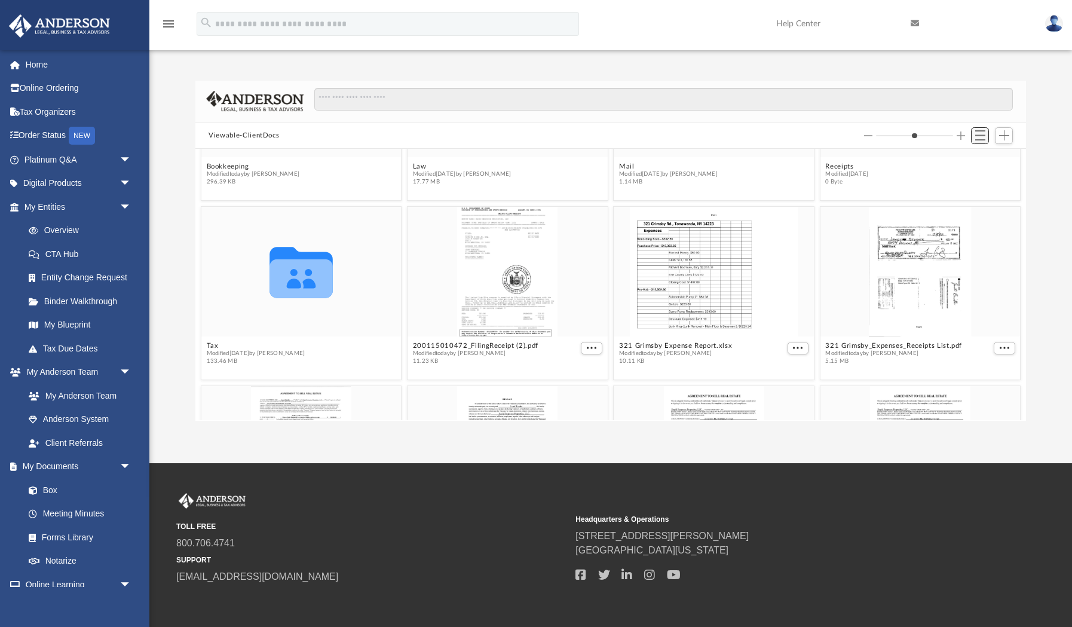
click at [978, 137] on span "Switch to List View" at bounding box center [980, 135] width 10 height 10
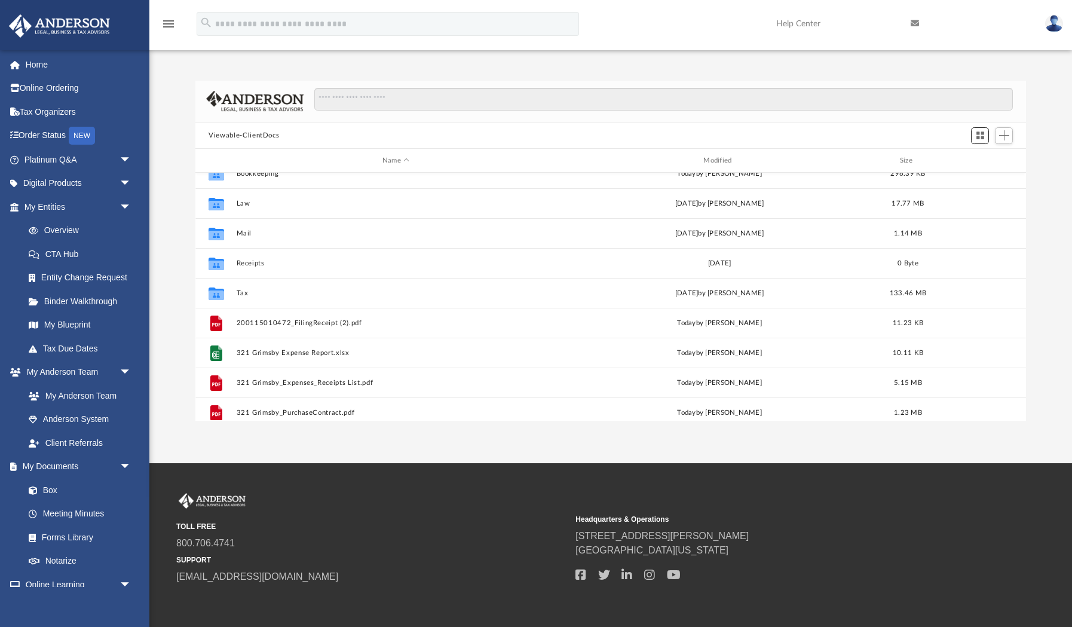
scroll to position [0, 0]
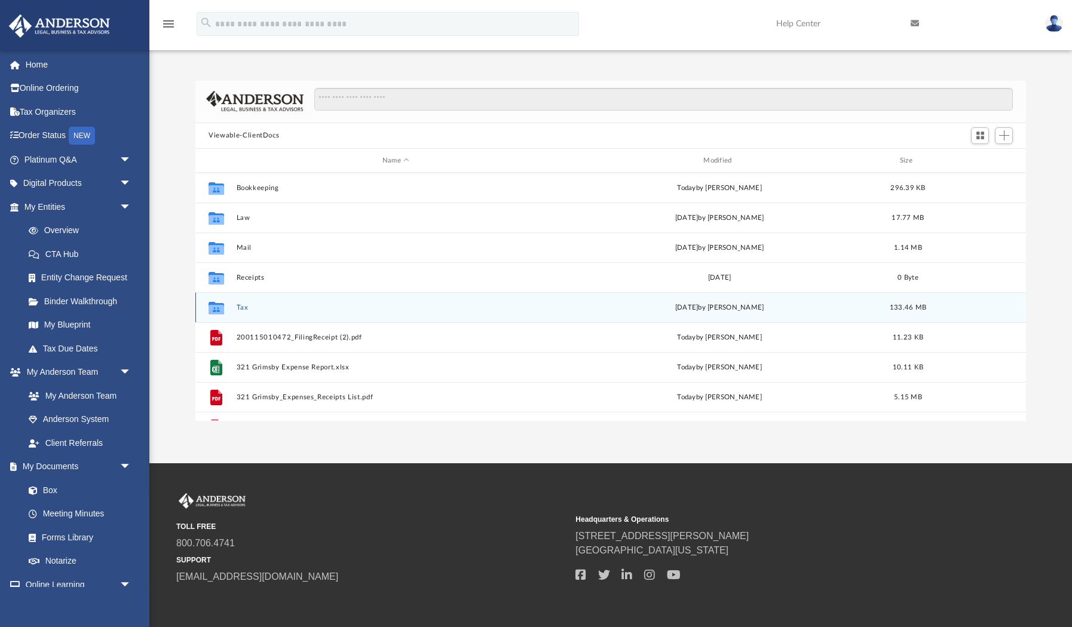
click at [219, 310] on icon "grid" at bounding box center [217, 308] width 16 height 13
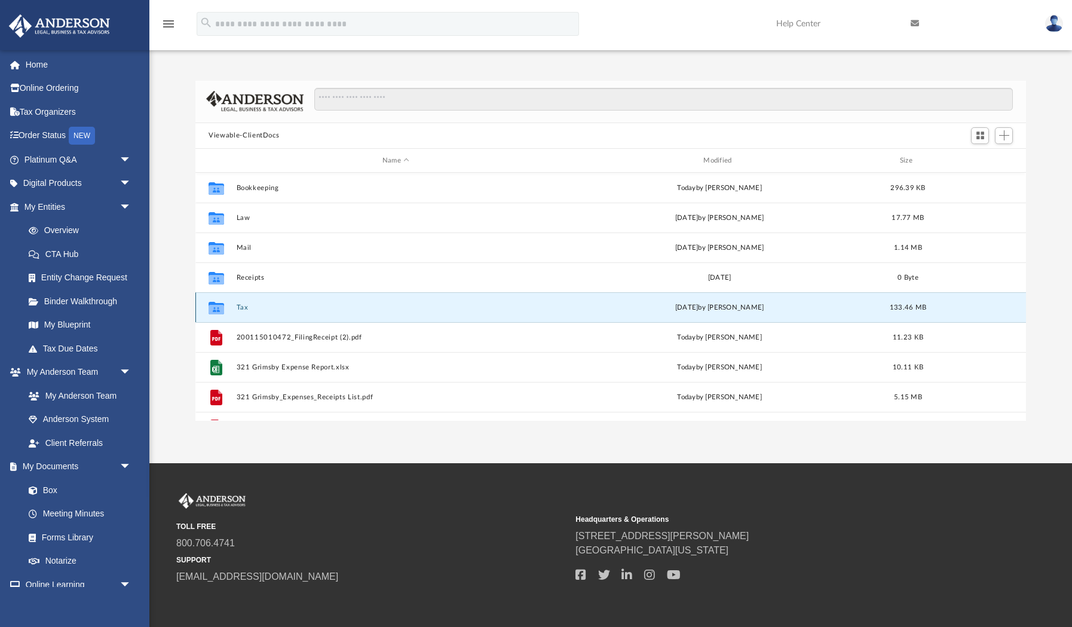
click at [245, 308] on button "Tax" at bounding box center [396, 308] width 319 height 8
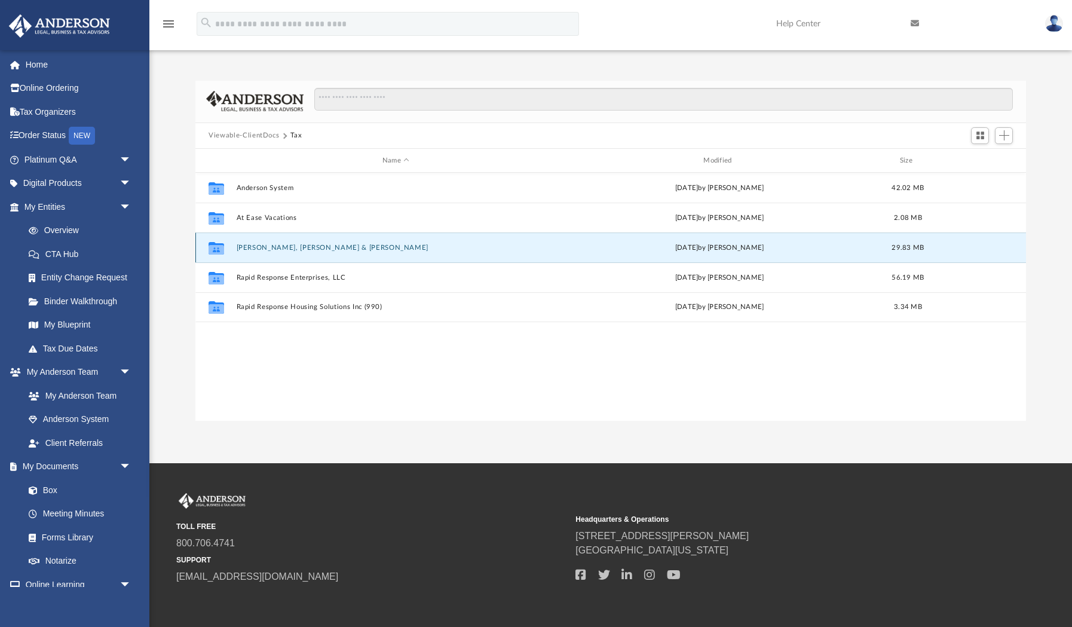
click at [262, 246] on button "Gonzalez, Juanraul & Rozlynn" at bounding box center [396, 248] width 319 height 8
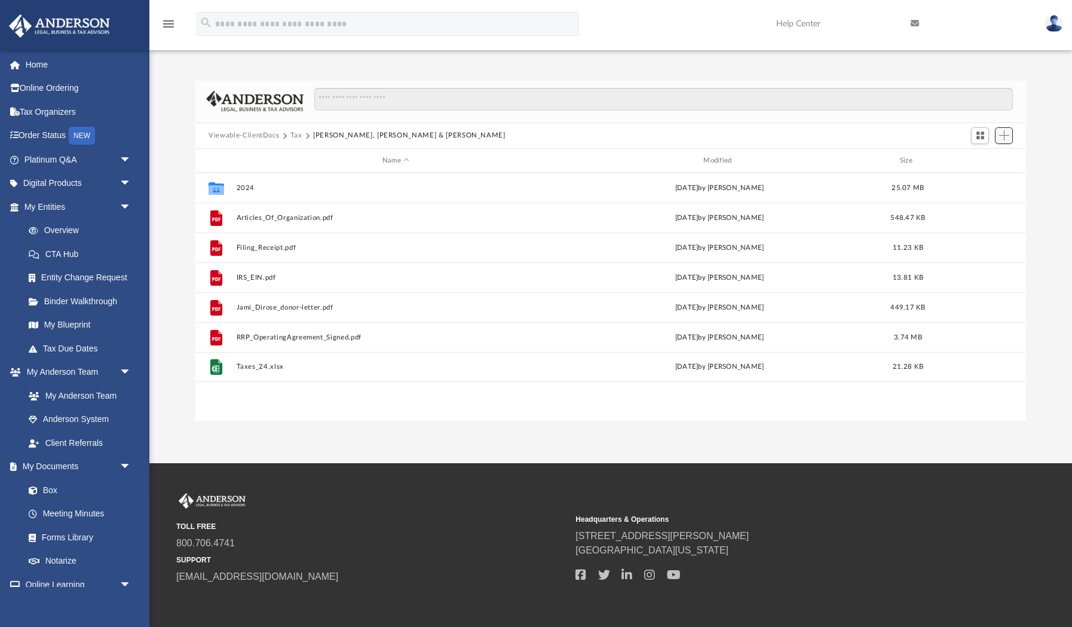
click at [1003, 138] on span "Add" at bounding box center [1004, 135] width 10 height 10
click at [986, 182] on li "New Folder" at bounding box center [987, 178] width 38 height 13
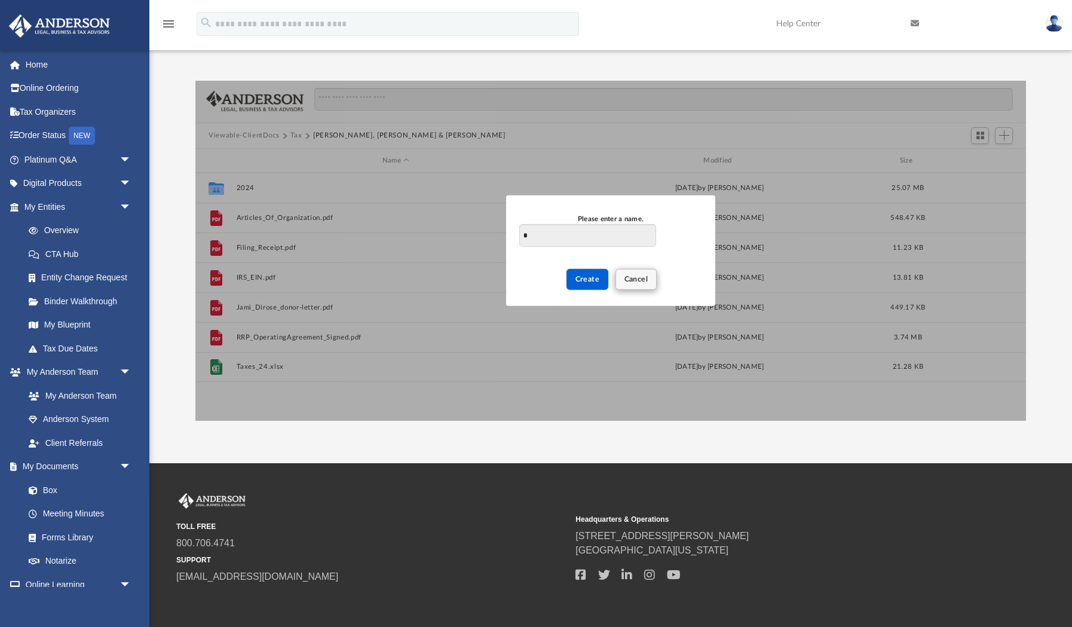
type input "*"
click at [644, 282] on span "Cancel" at bounding box center [637, 279] width 24 height 7
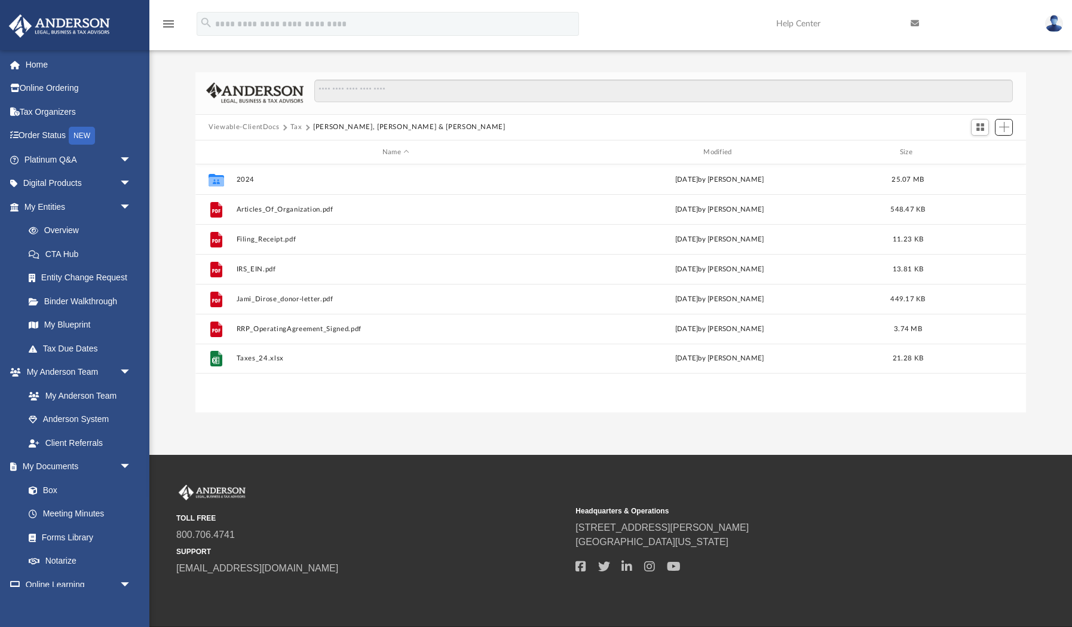
scroll to position [50, 0]
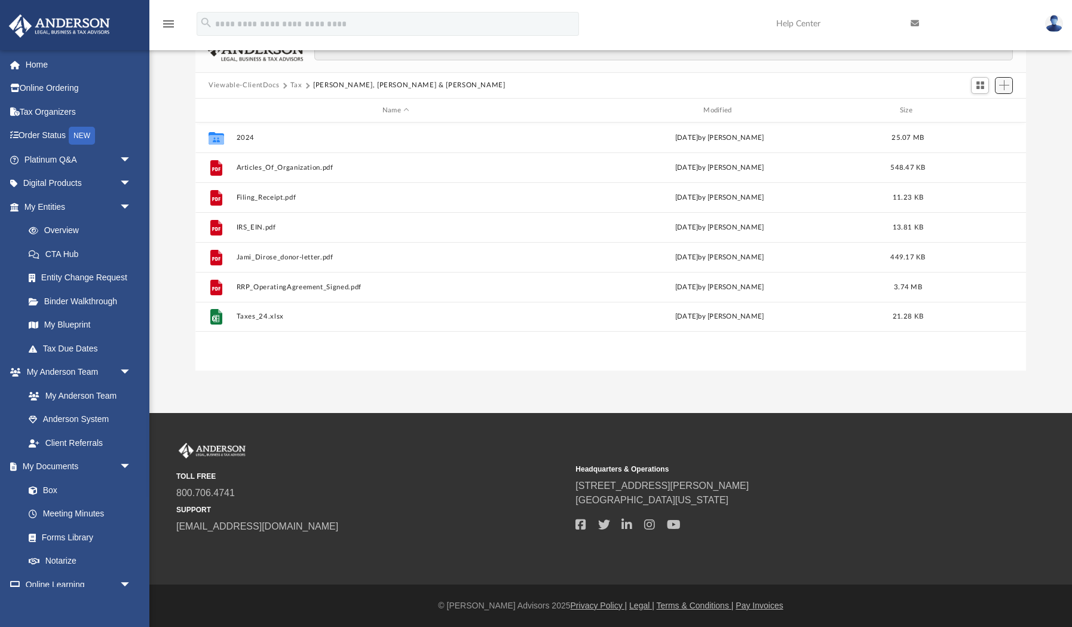
click at [1004, 85] on span "Add" at bounding box center [1004, 85] width 10 height 10
click at [983, 110] on li "Upload" at bounding box center [987, 109] width 38 height 13
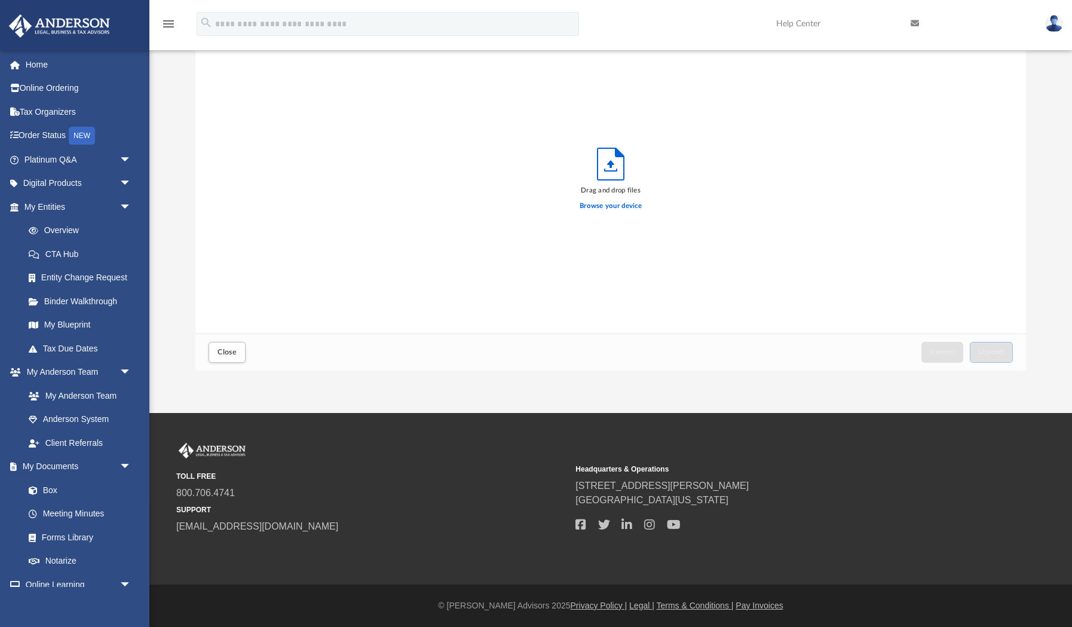
scroll to position [303, 830]
click at [617, 204] on label "Browse your device" at bounding box center [611, 206] width 62 height 11
click at [0, 0] on input "Browse your device" at bounding box center [0, 0] width 0 height 0
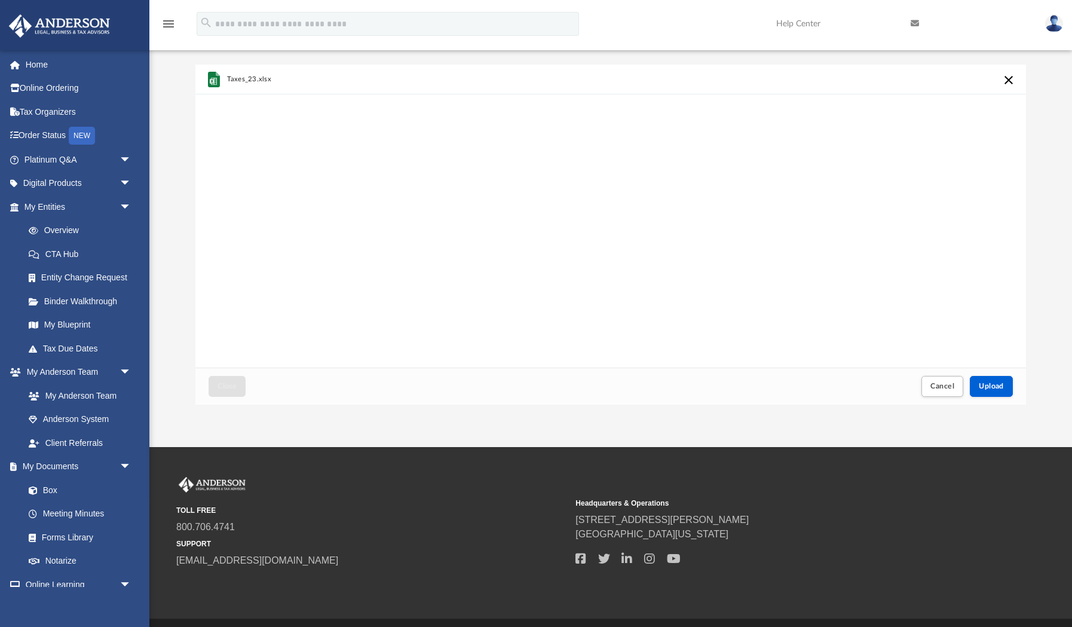
scroll to position [0, 0]
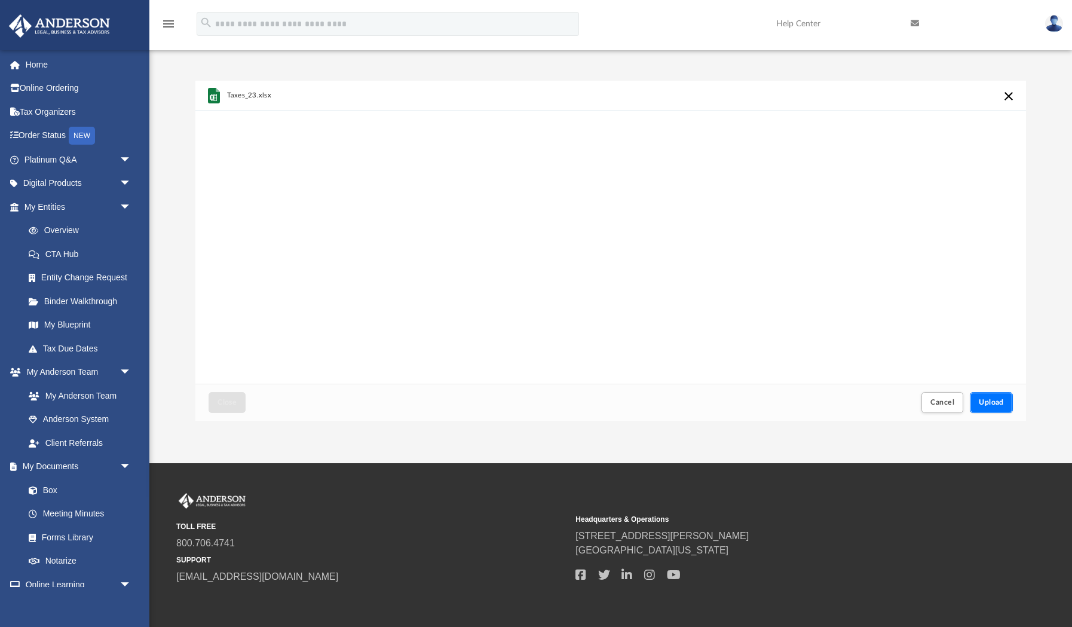
click at [1000, 396] on button "Upload" at bounding box center [991, 402] width 43 height 21
click at [238, 397] on button "Close" at bounding box center [227, 402] width 37 height 21
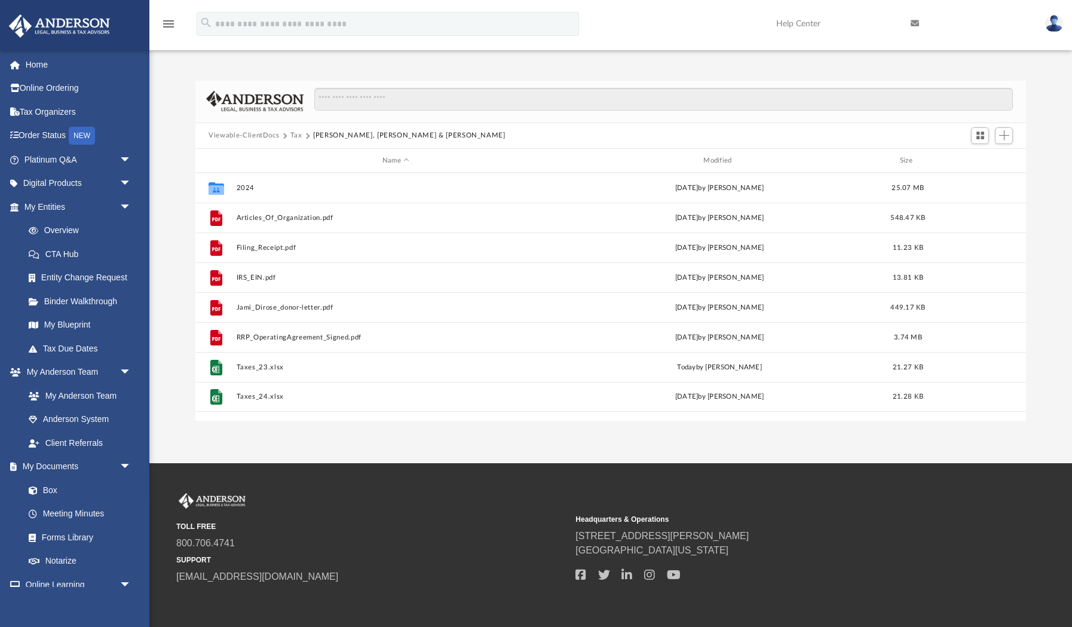
click at [259, 134] on button "Viewable-ClientDocs" at bounding box center [244, 135] width 71 height 11
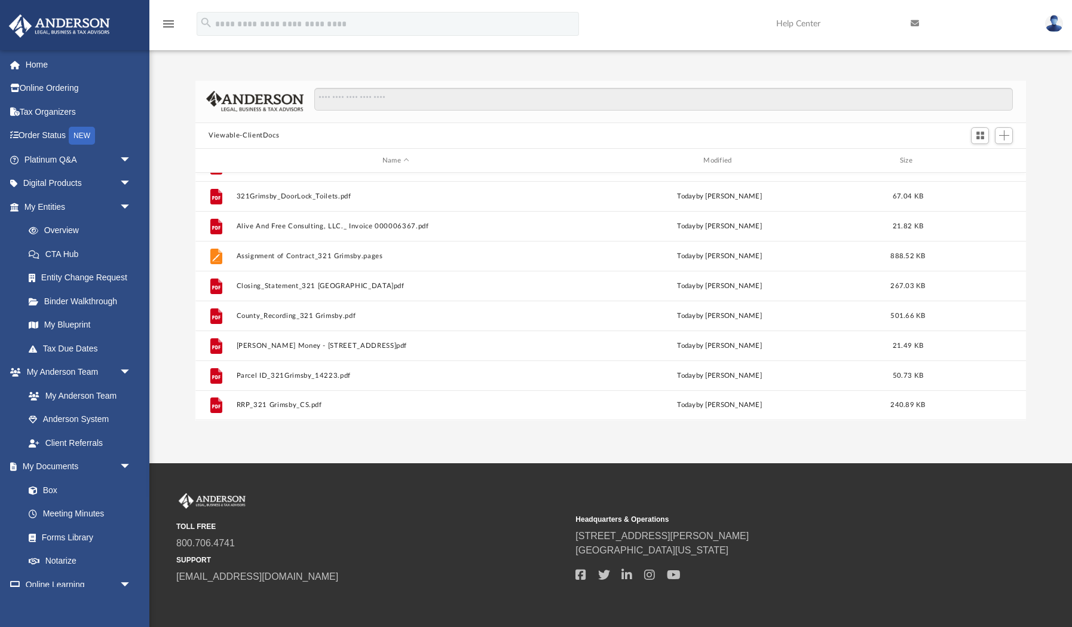
scroll to position [50, 0]
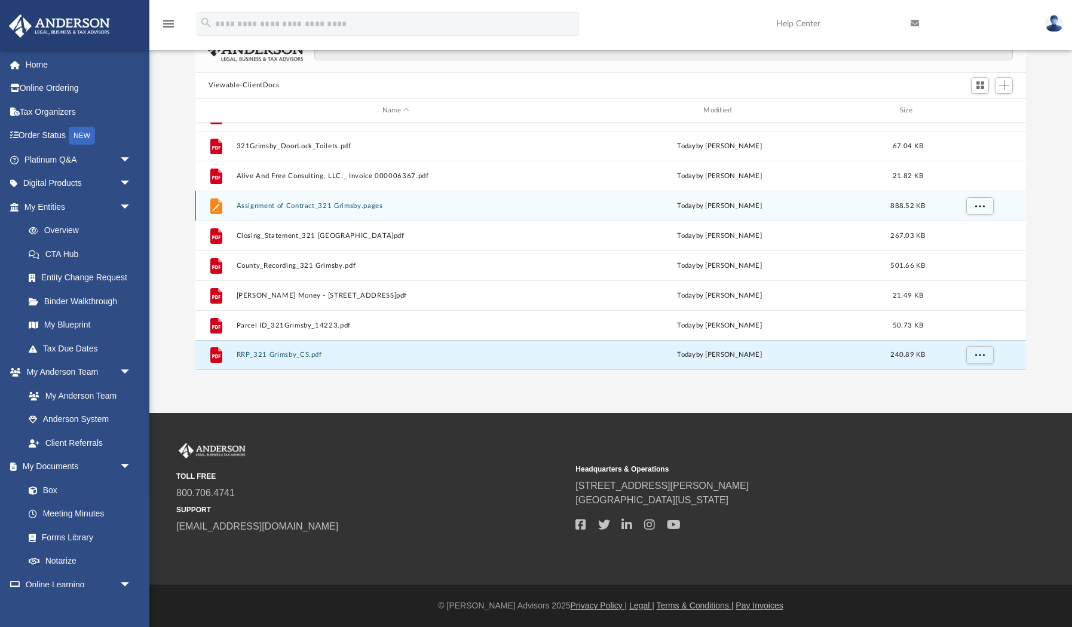
drag, startPoint x: 320, startPoint y: 356, endPoint x: 328, endPoint y: 213, distance: 143.1
click at [328, 212] on div "File 321 Grimsby_Sales Agreement.pdf today by Juan Gonzalez 124.82 KB File 321 …" at bounding box center [610, 71] width 831 height 598
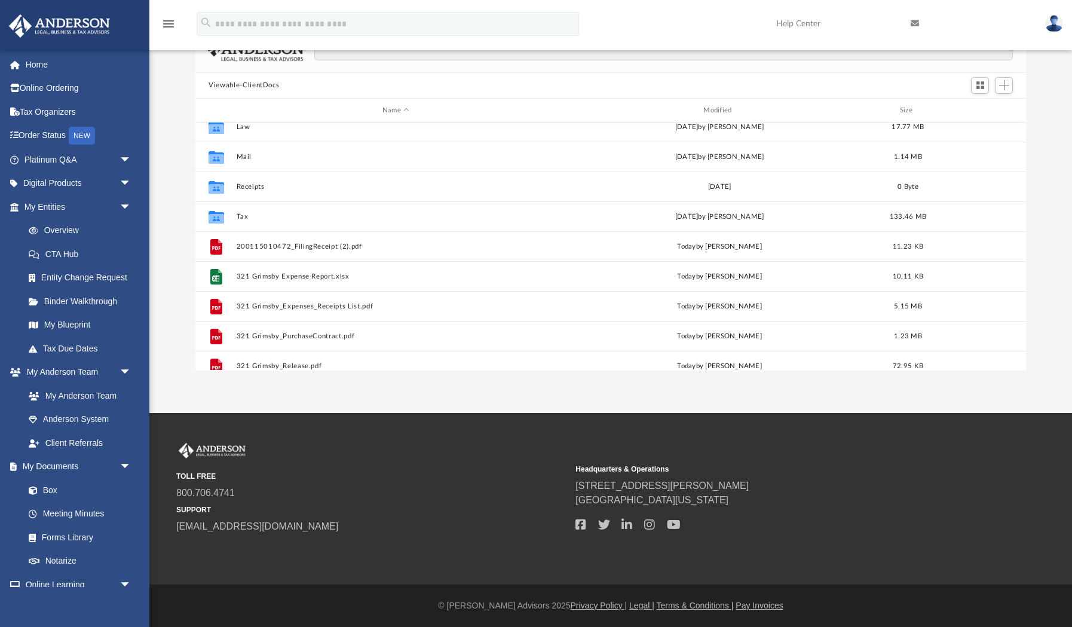
scroll to position [0, 0]
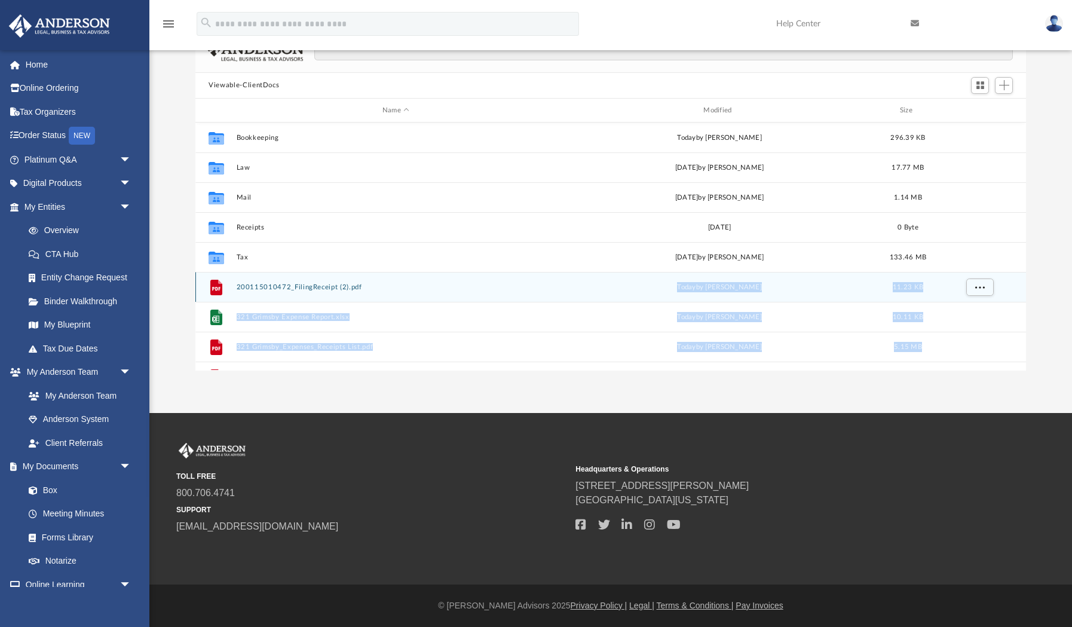
click at [276, 294] on div "File 200115010472_FilingReceipt (2).pdf today by Juan Gonzalez 11.23 KB" at bounding box center [610, 287] width 831 height 30
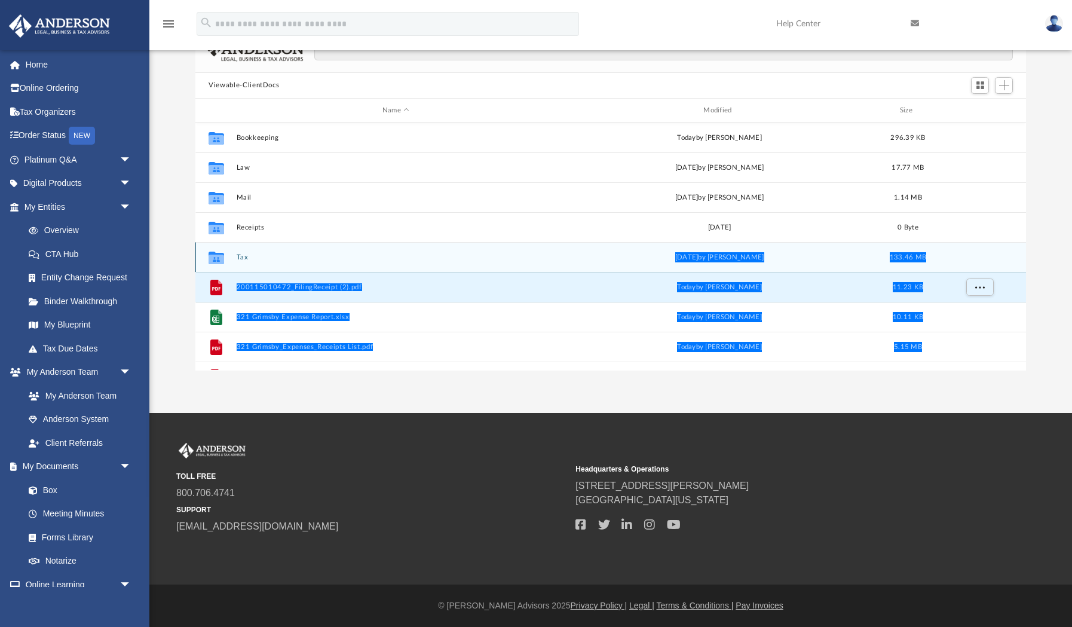
drag, startPoint x: 276, startPoint y: 294, endPoint x: 252, endPoint y: 262, distance: 39.8
click at [252, 262] on div "Collaborated Folder Bookkeeping today by Juan Gonzalez 296.39 KB Collaborated F…" at bounding box center [610, 422] width 831 height 598
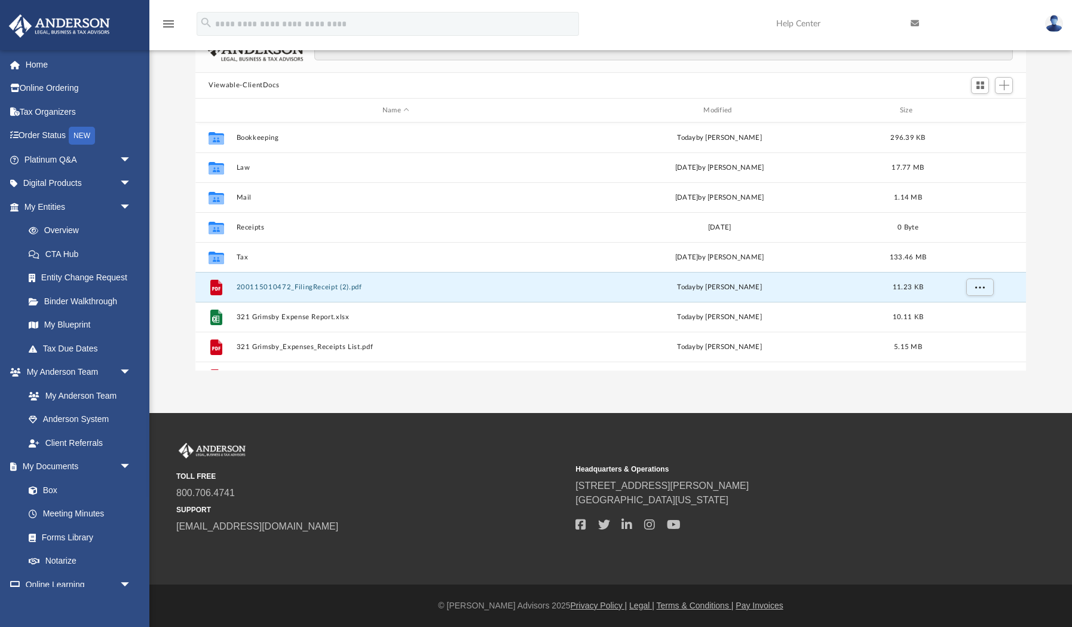
click at [175, 271] on div "Difficulty viewing your box folder? You can also access your account directly o…" at bounding box center [610, 200] width 923 height 340
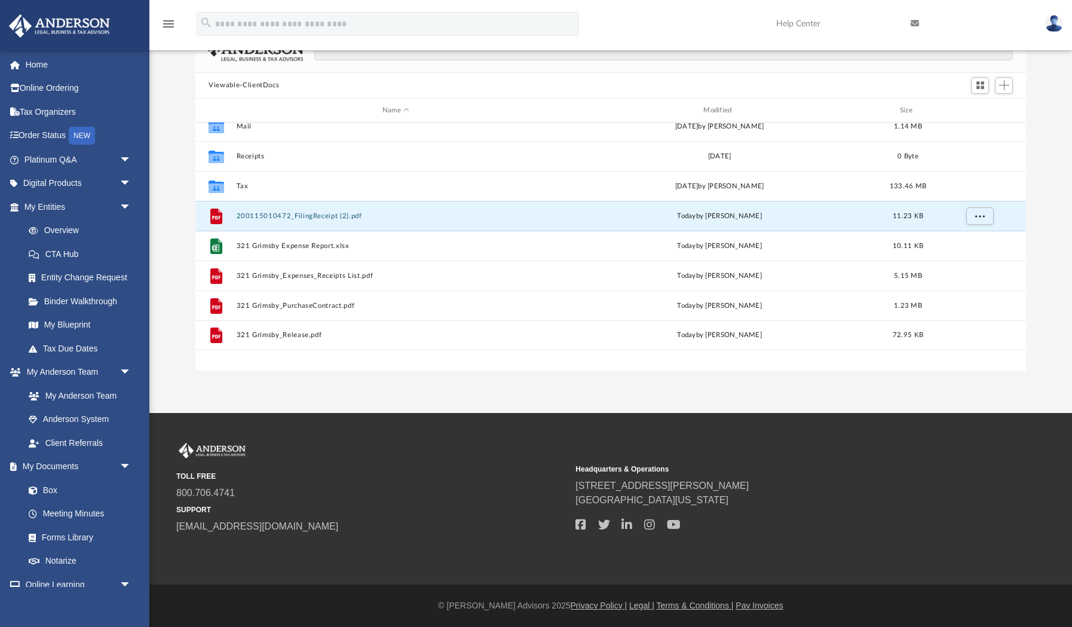
scroll to position [19, 0]
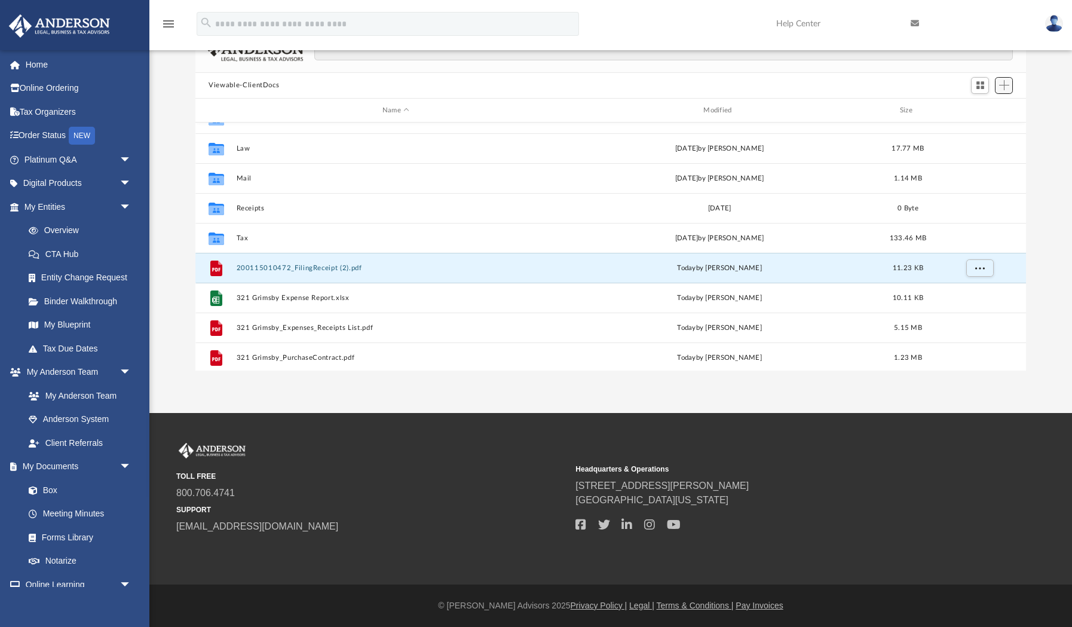
click at [999, 87] on span "Add" at bounding box center [1004, 85] width 10 height 10
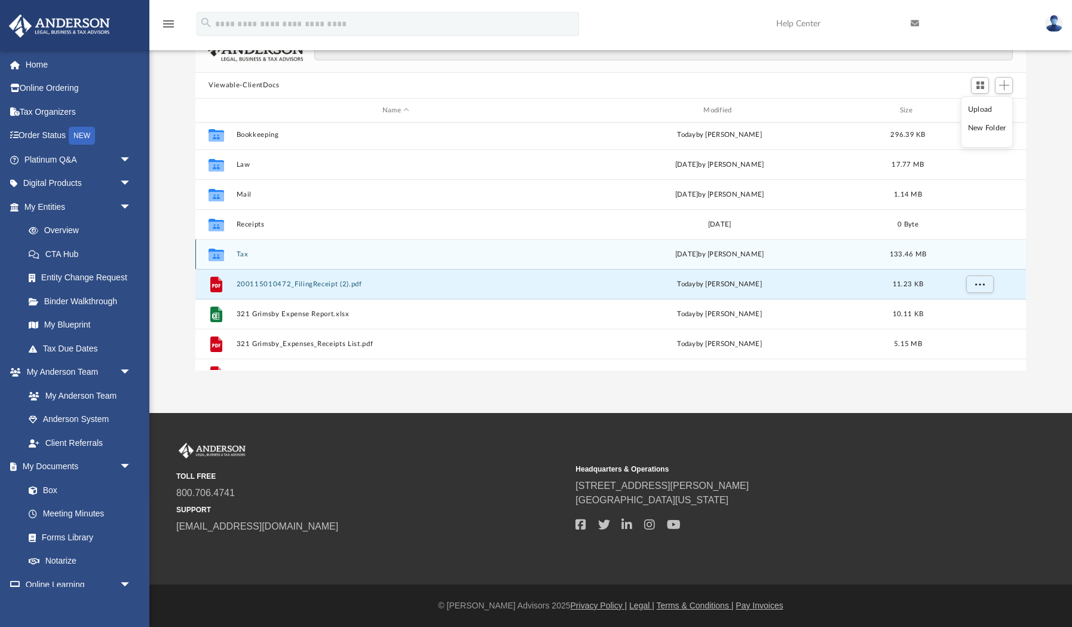
scroll to position [0, 0]
click at [243, 261] on div "Collaborated Folder Tax Mon Sep 22 2025 by Juan Gonzalez 133.46 MB" at bounding box center [610, 257] width 831 height 30
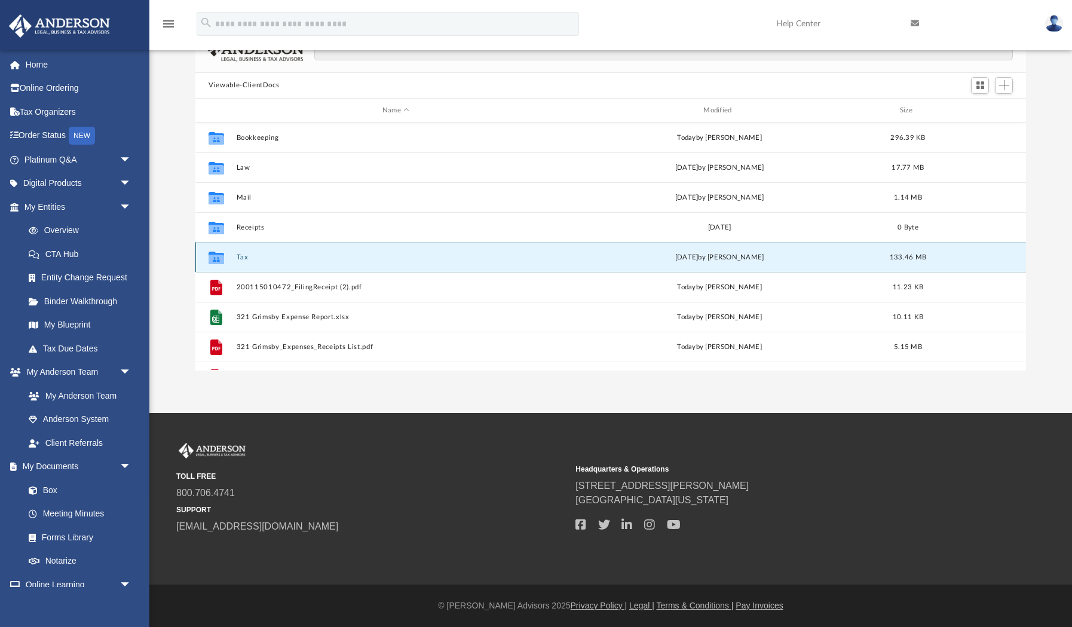
click at [243, 259] on button "Tax" at bounding box center [396, 257] width 319 height 8
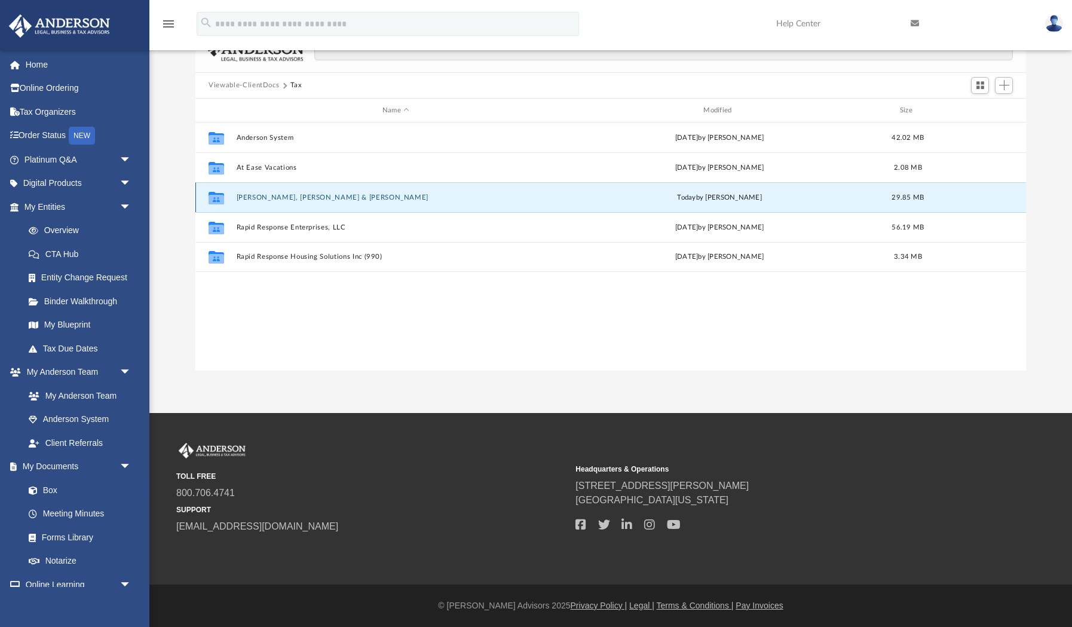
click at [270, 199] on button "Gonzalez, Juanraul & Rozlynn" at bounding box center [396, 198] width 319 height 8
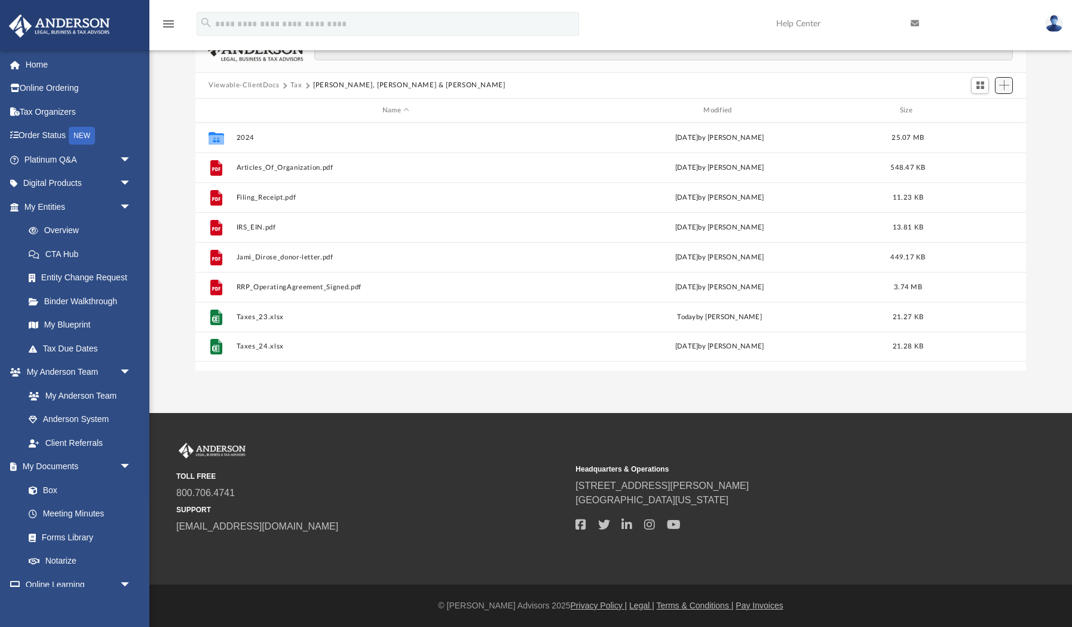
click at [1004, 87] on span "Add" at bounding box center [1004, 85] width 10 height 10
click at [994, 129] on li "New Folder" at bounding box center [987, 128] width 38 height 13
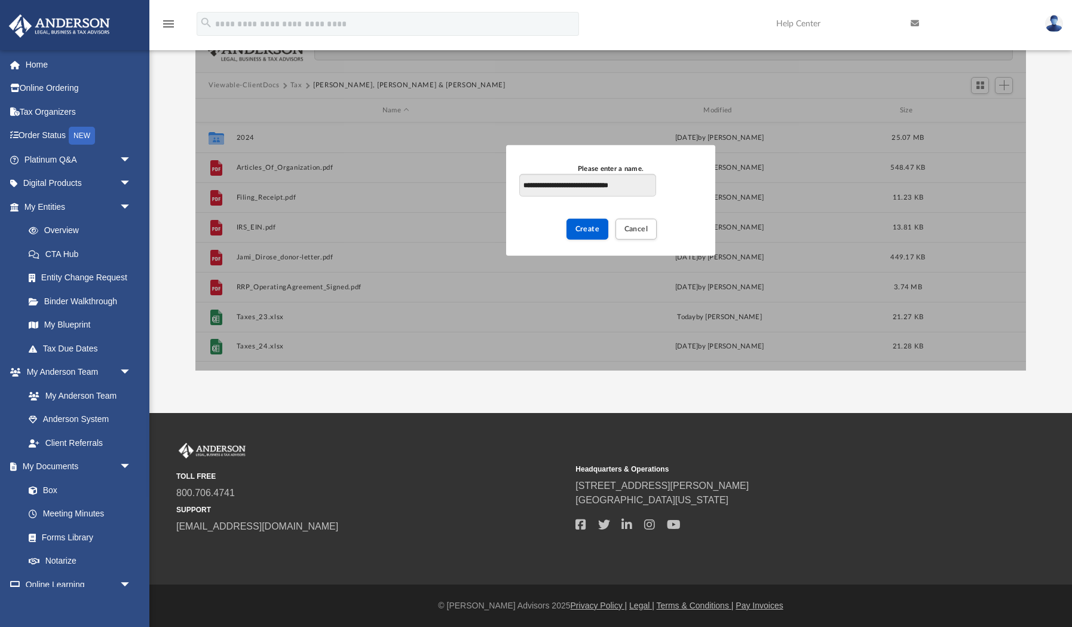
type input "**********"
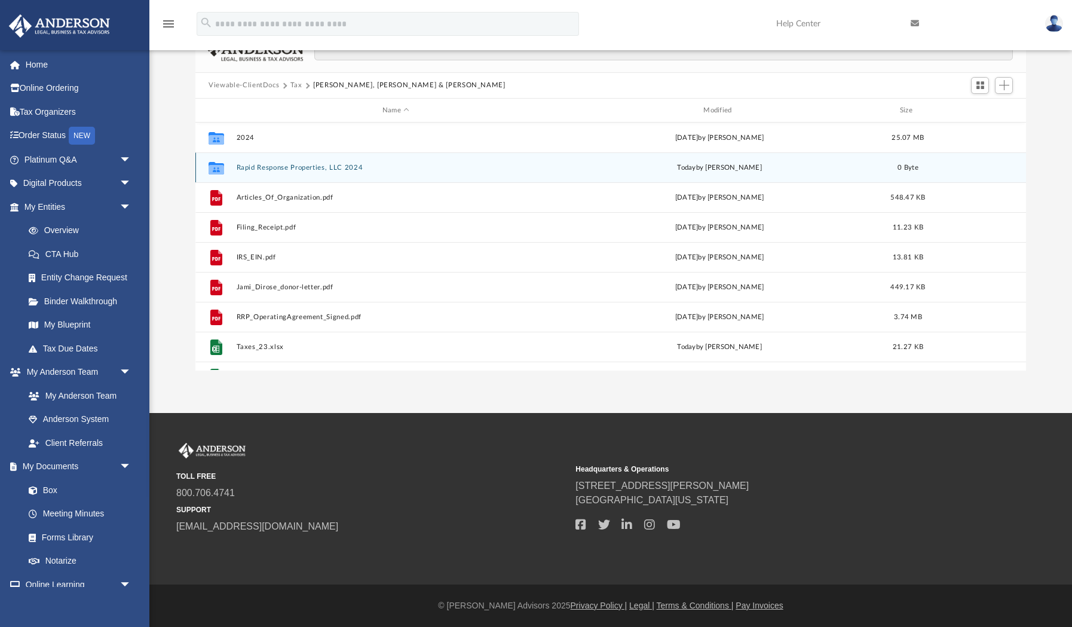
click at [330, 170] on button "Rapid Response Properties, LLC 2024" at bounding box center [396, 168] width 319 height 8
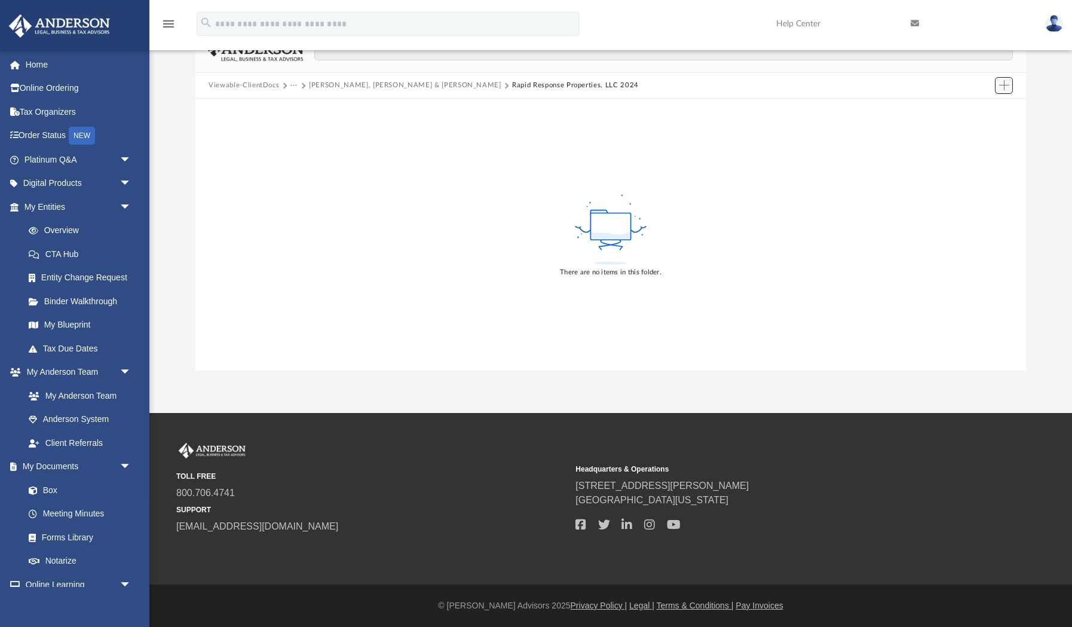
click at [1004, 84] on span "Add" at bounding box center [1004, 85] width 10 height 10
click at [984, 111] on li "Upload" at bounding box center [987, 109] width 38 height 13
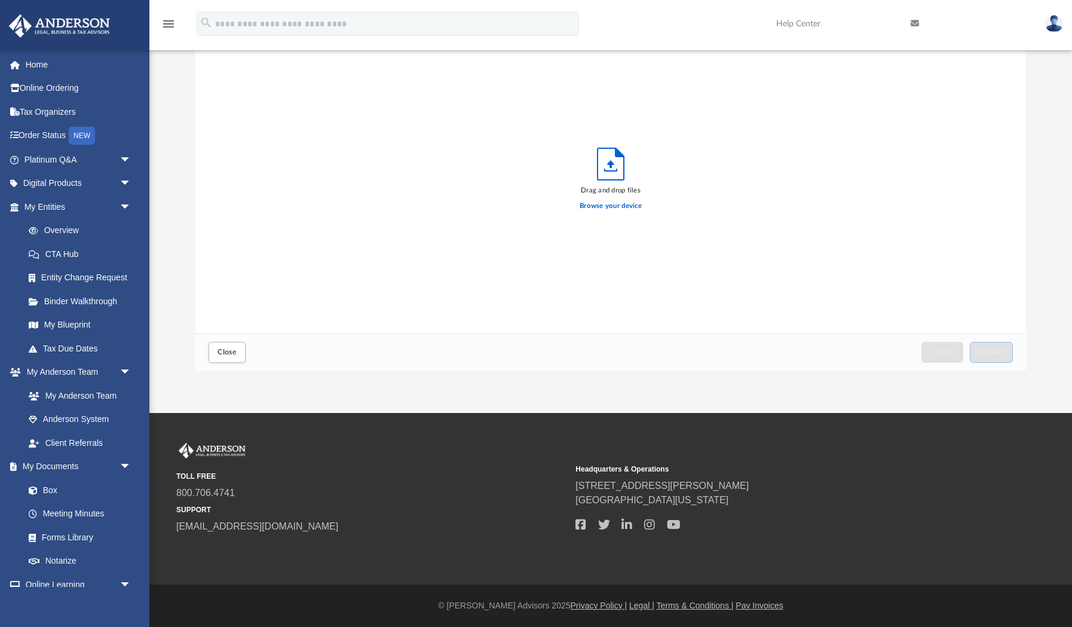
scroll to position [303, 830]
click at [605, 204] on label "Browse your device" at bounding box center [611, 206] width 62 height 11
click at [0, 0] on input "Browse your device" at bounding box center [0, 0] width 0 height 0
click at [987, 354] on span "Upload" at bounding box center [991, 351] width 25 height 7
click at [621, 204] on label "Select More Files" at bounding box center [610, 204] width 54 height 11
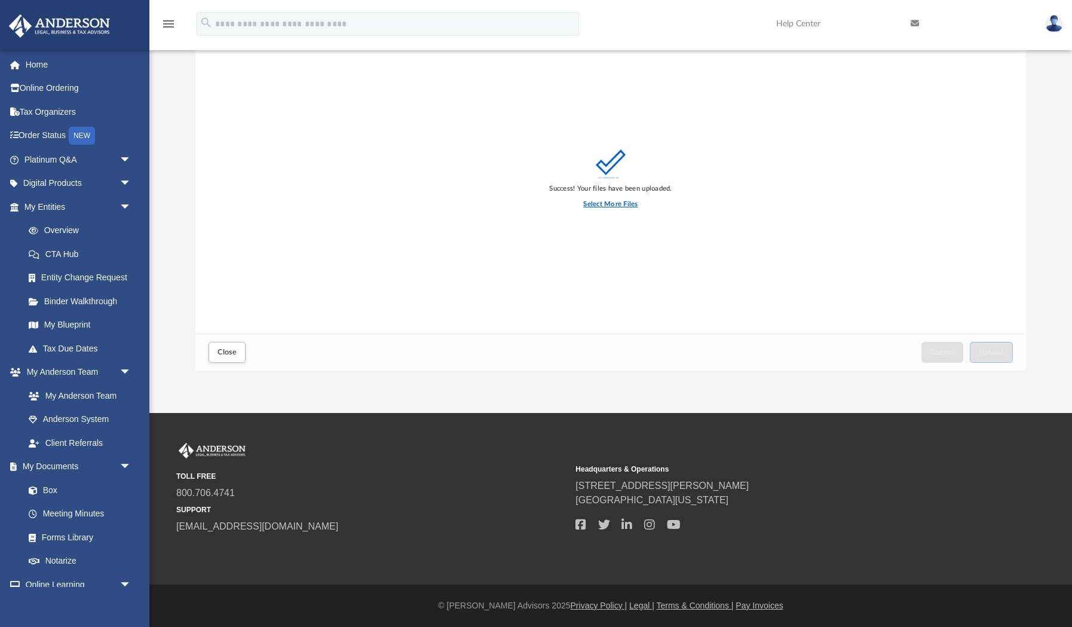
click at [0, 0] on input "Select More Files" at bounding box center [0, 0] width 0 height 0
click at [983, 355] on span "Upload" at bounding box center [991, 351] width 25 height 7
click at [619, 206] on label "Select More Files" at bounding box center [610, 204] width 54 height 11
click at [0, 0] on input "Select More Files" at bounding box center [0, 0] width 0 height 0
click at [992, 353] on span "Upload" at bounding box center [991, 351] width 25 height 7
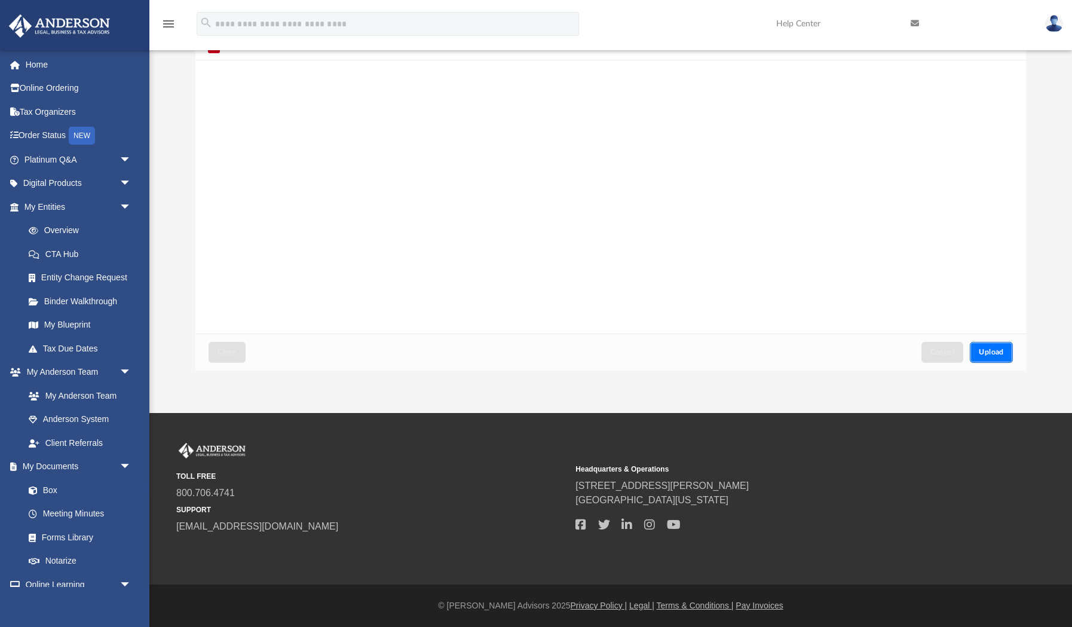
scroll to position [0, 0]
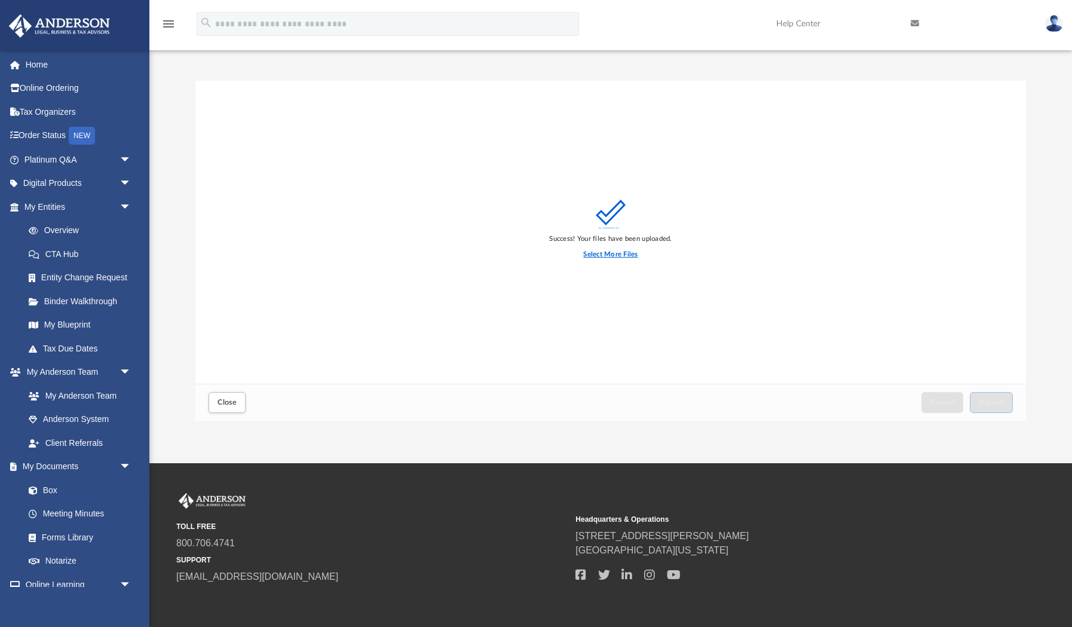
click at [609, 253] on label "Select More Files" at bounding box center [610, 254] width 54 height 11
click at [0, 0] on input "Select More Files" at bounding box center [0, 0] width 0 height 0
click at [605, 258] on label "Select More Files" at bounding box center [610, 254] width 54 height 11
click at [0, 0] on input "Select More Files" at bounding box center [0, 0] width 0 height 0
click at [999, 405] on span "Upload" at bounding box center [991, 402] width 25 height 7
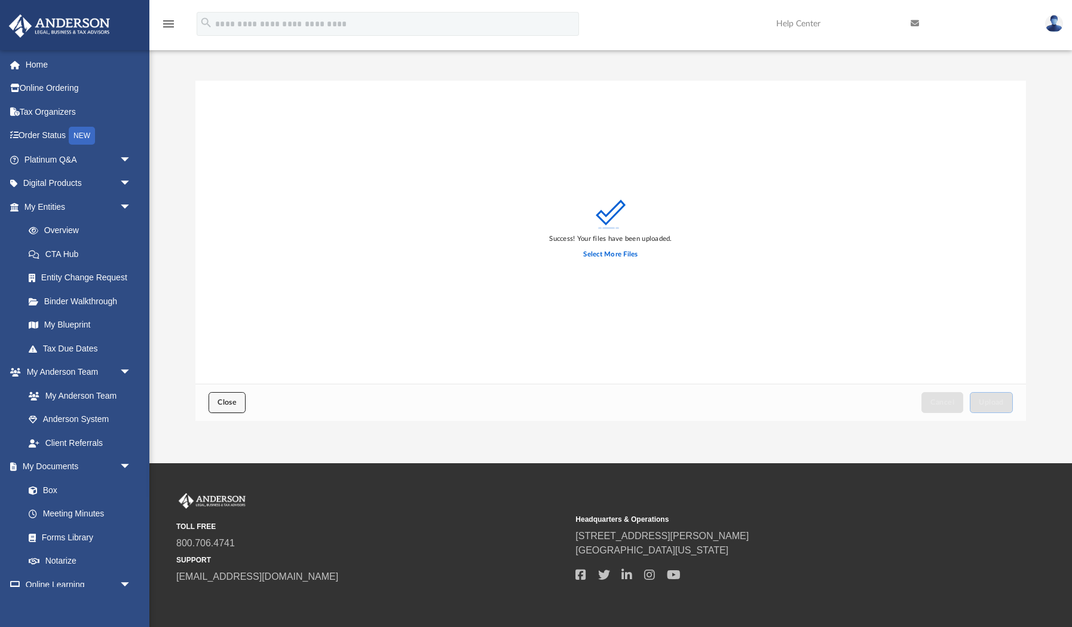
click at [243, 399] on button "Close" at bounding box center [227, 402] width 37 height 21
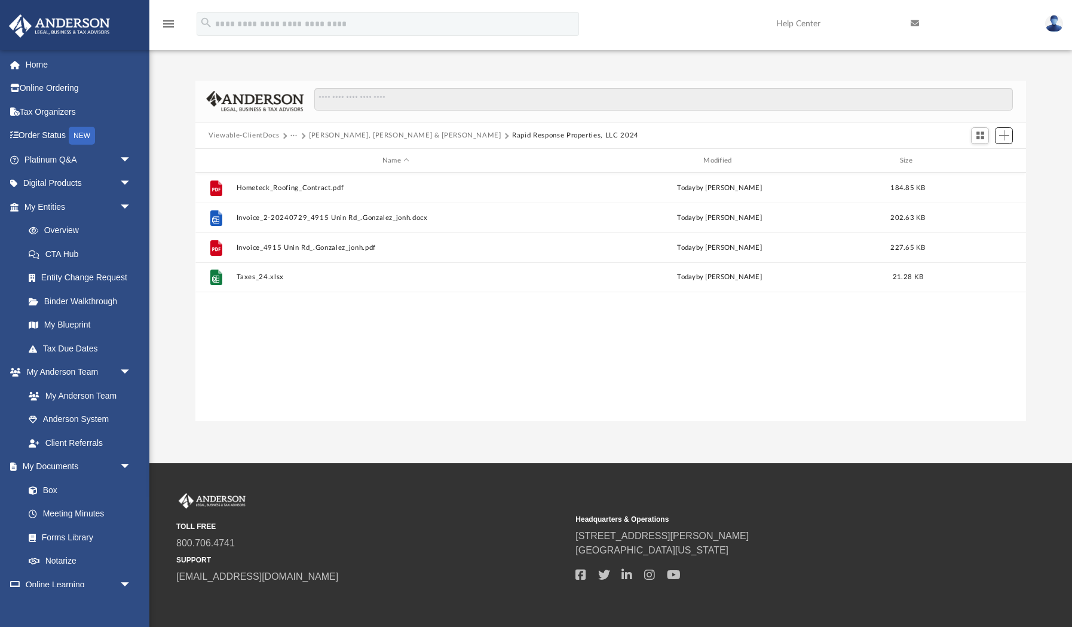
scroll to position [272, 830]
click at [386, 135] on button "Gonzalez, Juanraul & Rozlynn" at bounding box center [405, 135] width 192 height 11
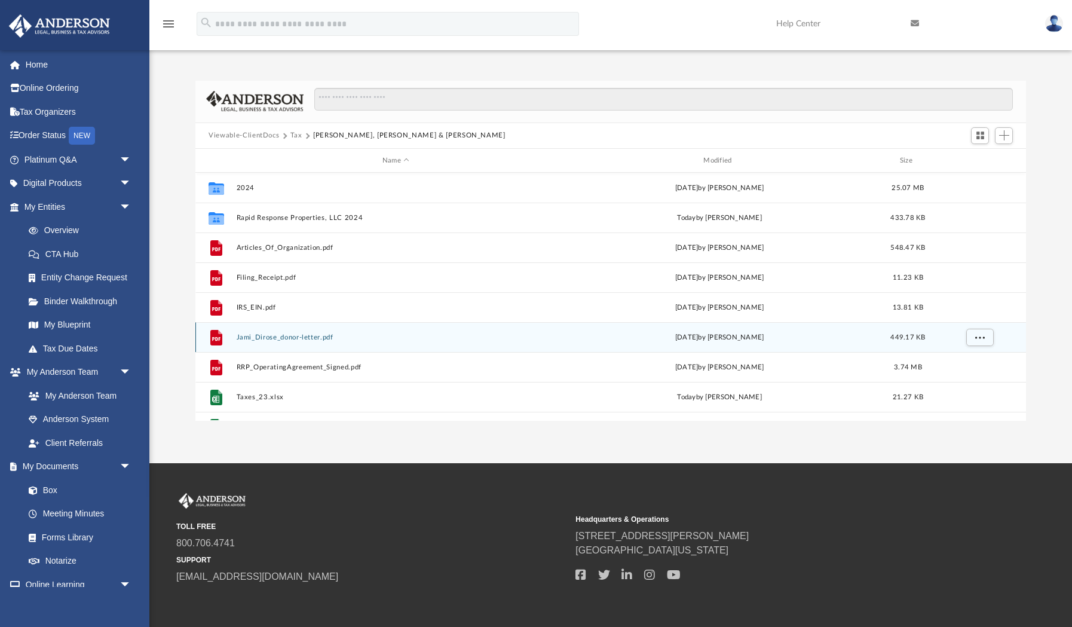
scroll to position [22, 0]
